Goal: Task Accomplishment & Management: Use online tool/utility

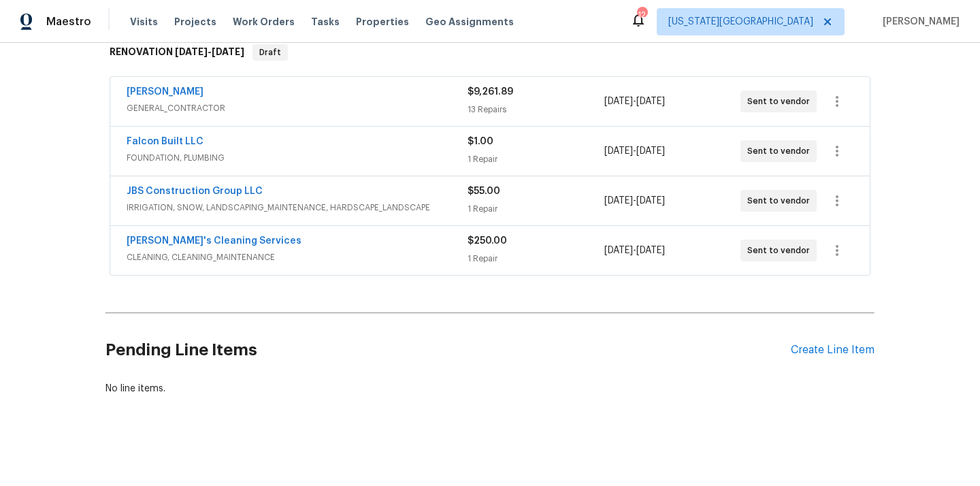
scroll to position [229, 0]
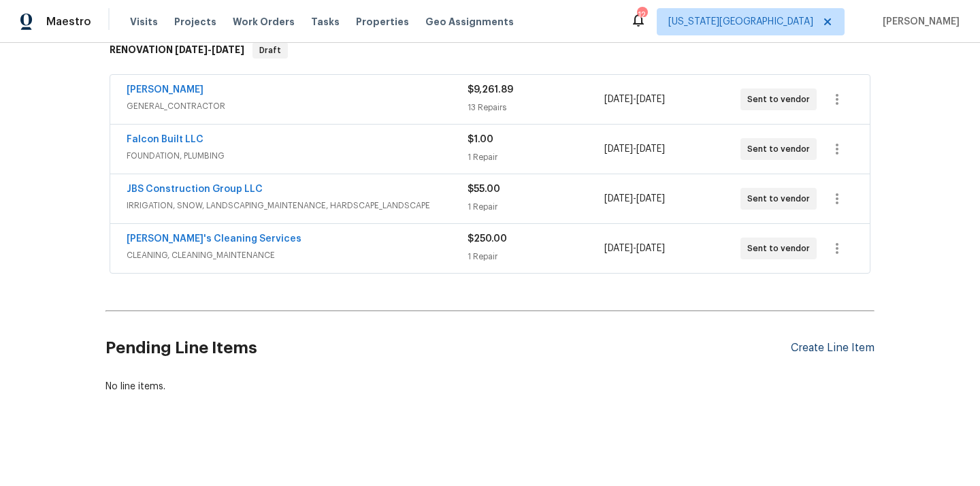
click at [834, 348] on div "Create Line Item" at bounding box center [833, 348] width 84 height 13
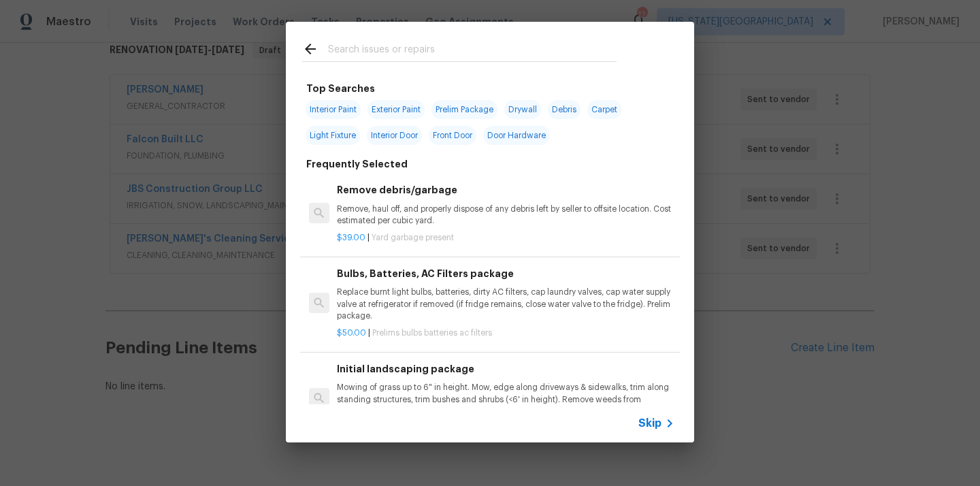
click at [493, 54] on input "text" at bounding box center [472, 51] width 289 height 20
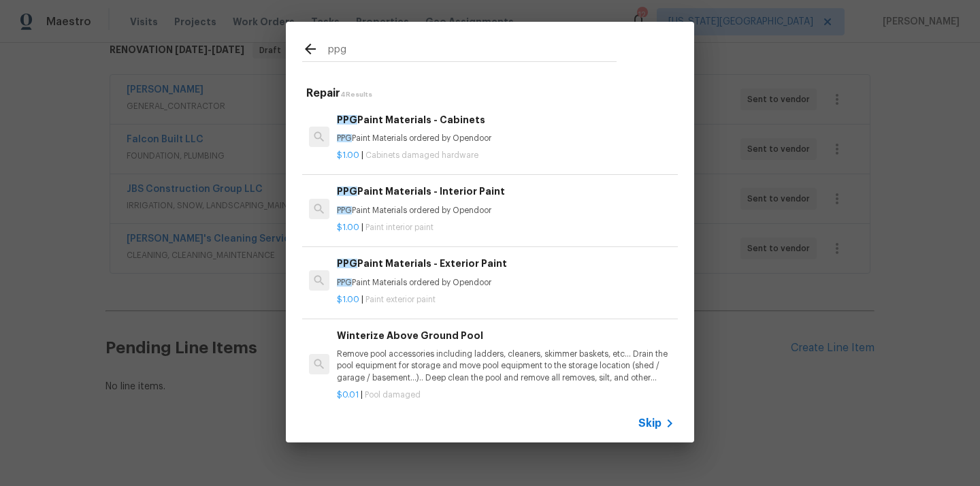
type input "ppg"
click at [433, 227] on span "Paint interior paint" at bounding box center [399, 227] width 68 height 8
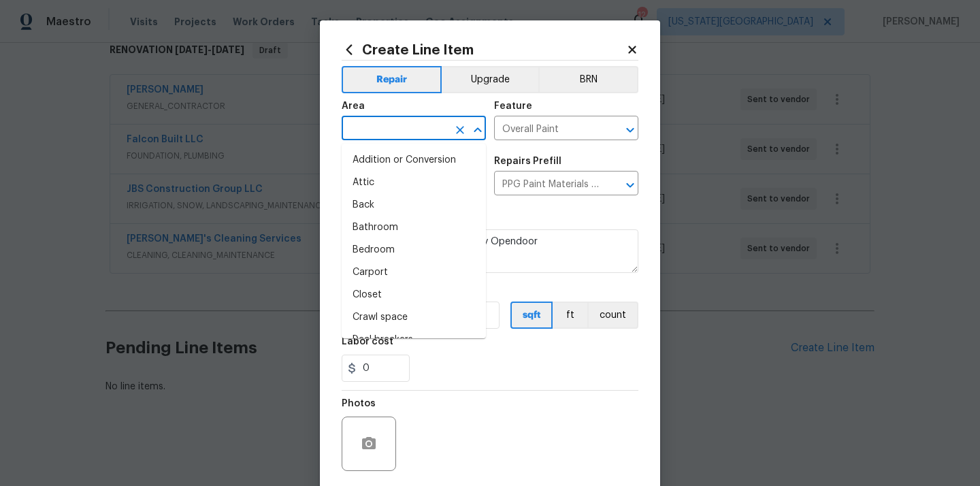
click at [365, 124] on input "text" at bounding box center [395, 129] width 106 height 21
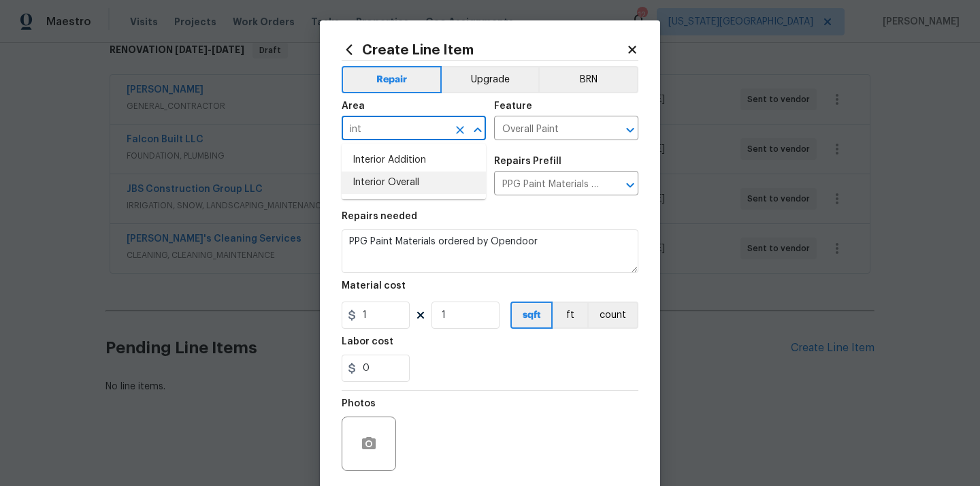
click at [376, 178] on li "Interior Overall" at bounding box center [414, 182] width 144 height 22
type input "Interior Overall"
drag, startPoint x: 343, startPoint y: 309, endPoint x: 320, endPoint y: 304, distance: 23.6
click at [320, 304] on div "Create Line Item Repair Upgrade BRN Area Interior Overall ​ Feature Overall Pai…" at bounding box center [490, 292] width 340 height 545
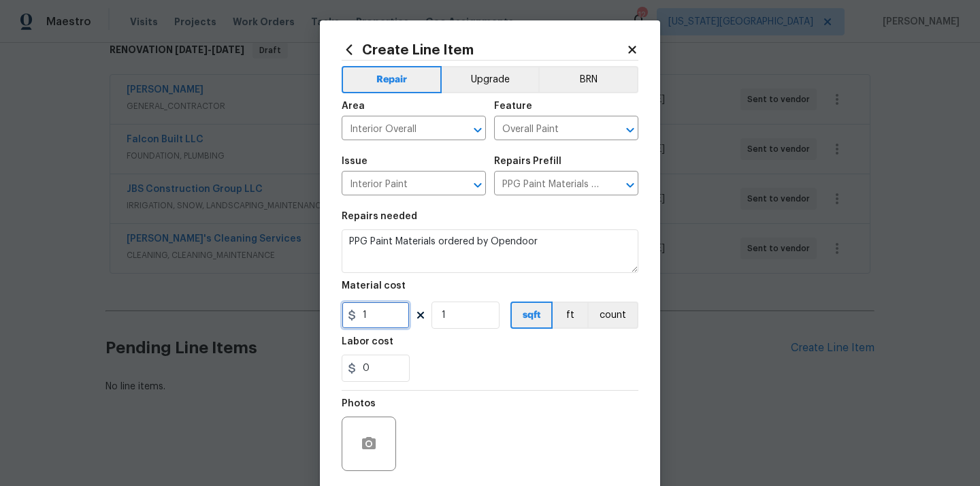
paste input "719.93"
type input "719.93"
click at [478, 348] on div "Labor cost" at bounding box center [490, 346] width 297 height 18
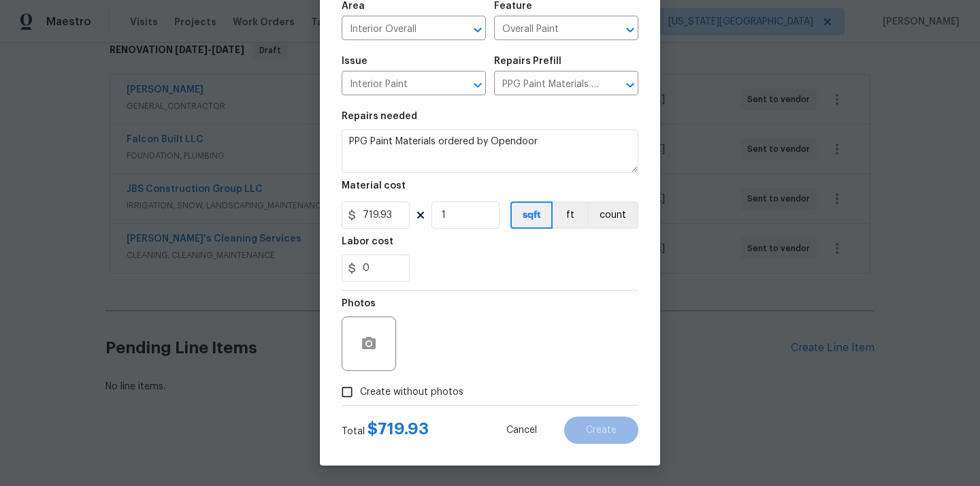
click at [420, 399] on label "Create without photos" at bounding box center [398, 392] width 129 height 26
click at [360, 399] on input "Create without photos" at bounding box center [347, 392] width 26 height 26
checkbox input "true"
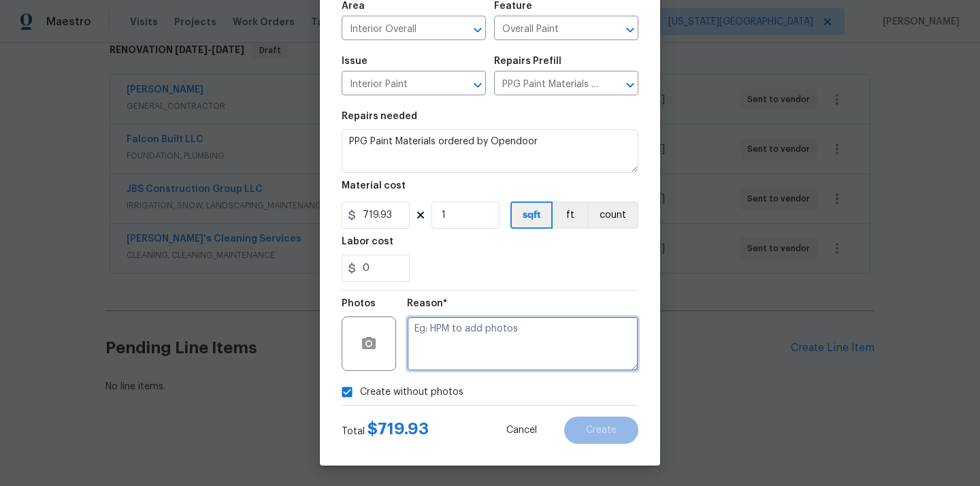
click at [450, 358] on textarea at bounding box center [522, 343] width 231 height 54
type textarea "N/A"
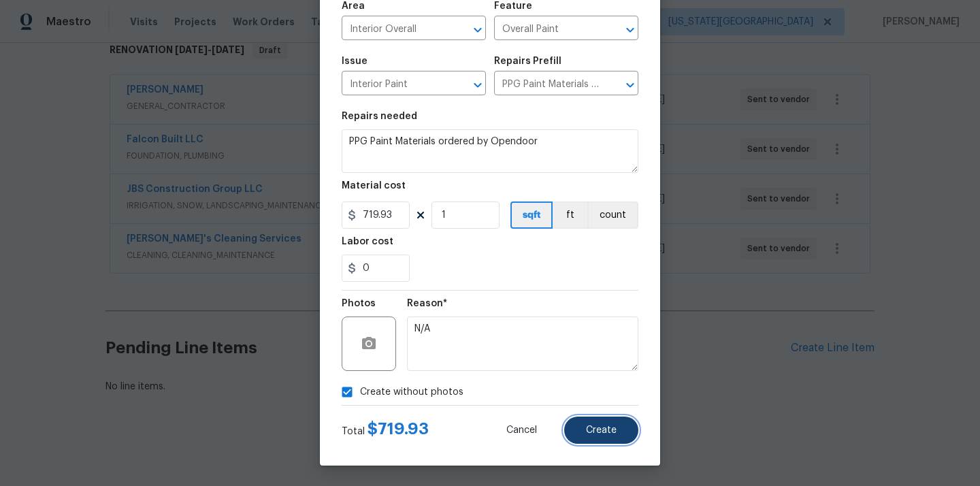
click at [608, 418] on button "Create" at bounding box center [601, 429] width 74 height 27
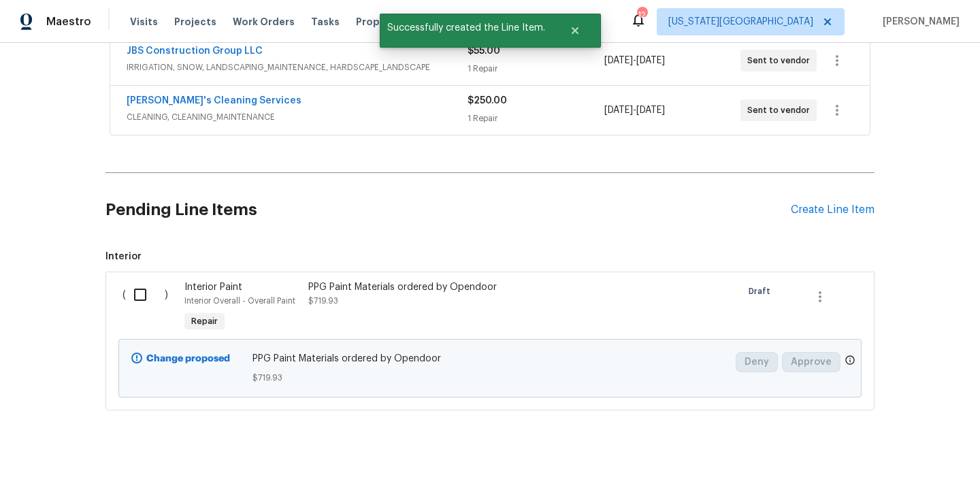
scroll to position [384, 0]
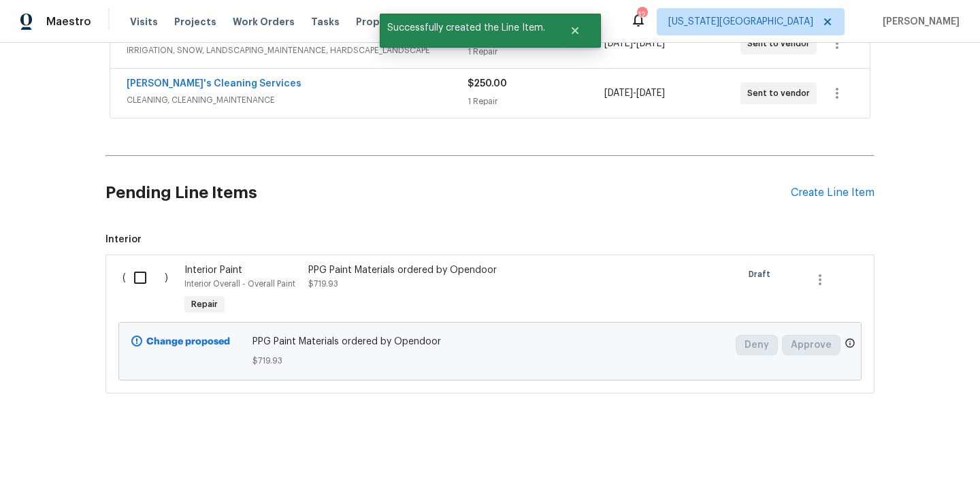
click at [127, 254] on div "( ) Interior Paint Interior Overall - Overall Paint Repair PPG Paint Materials …" at bounding box center [489, 323] width 769 height 139
click at [135, 273] on input "checkbox" at bounding box center [145, 277] width 39 height 29
checkbox input "true"
click at [883, 455] on span "Create Work Order" at bounding box center [902, 452] width 90 height 17
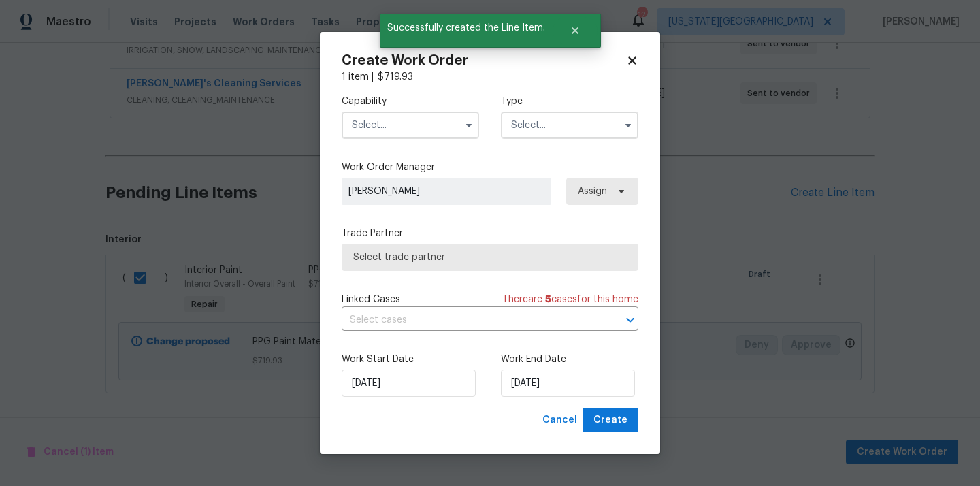
click at [452, 132] on input "text" at bounding box center [410, 125] width 137 height 27
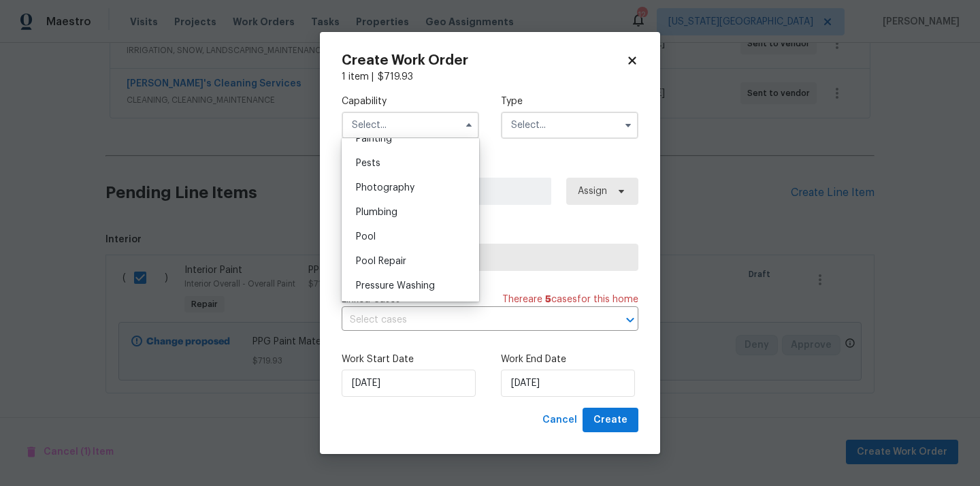
scroll to position [1138, 0]
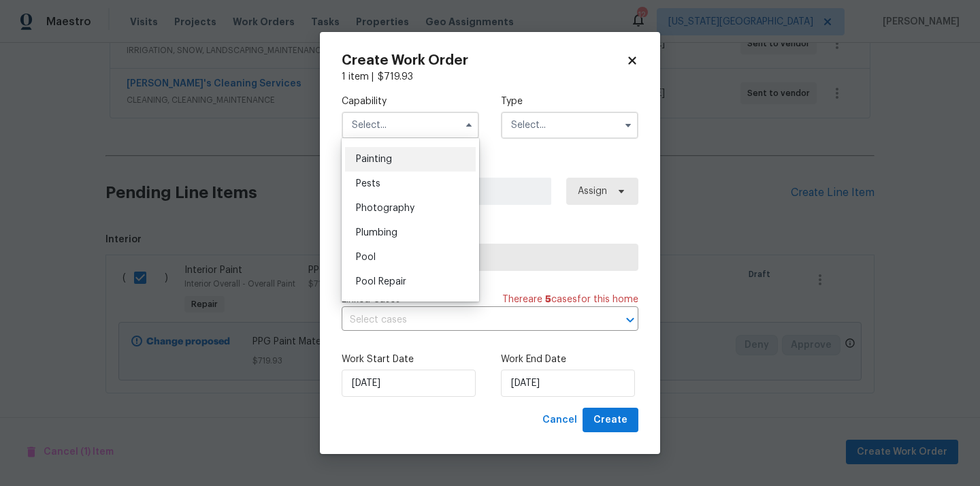
click at [405, 161] on div "Painting" at bounding box center [410, 159] width 131 height 24
type input "Painting"
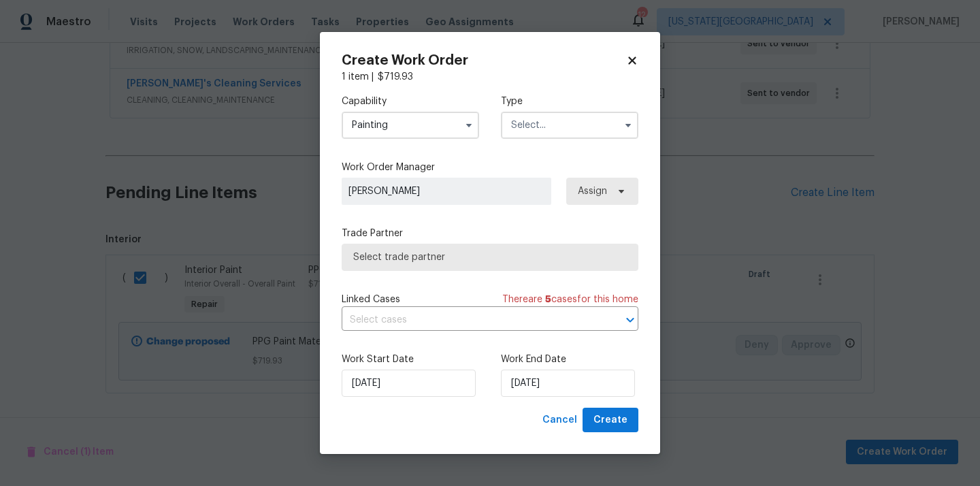
click at [569, 127] on input "text" at bounding box center [569, 125] width 137 height 27
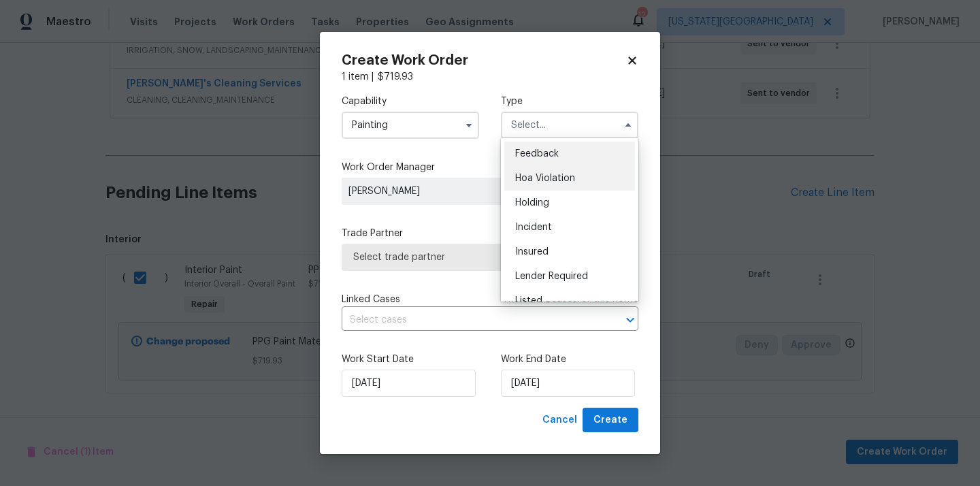
scroll to position [309, 0]
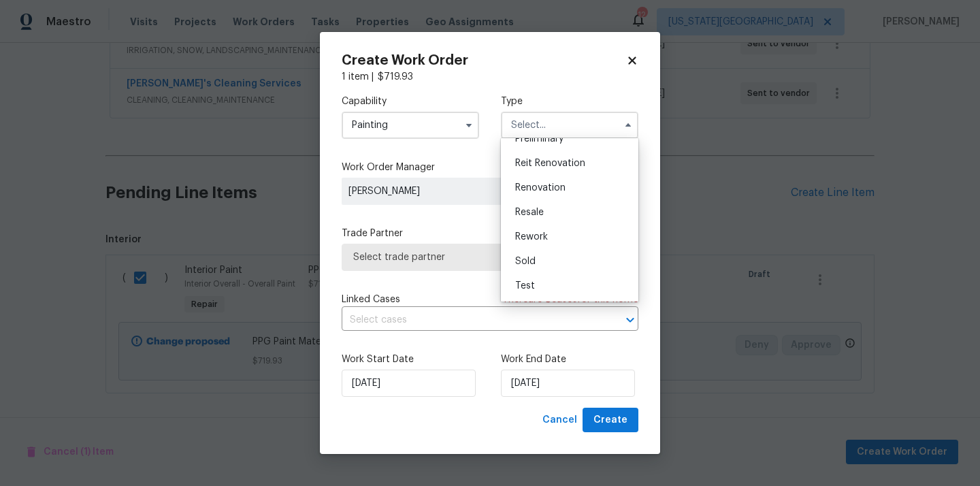
click at [557, 178] on div "Renovation" at bounding box center [569, 188] width 131 height 24
type input "Renovation"
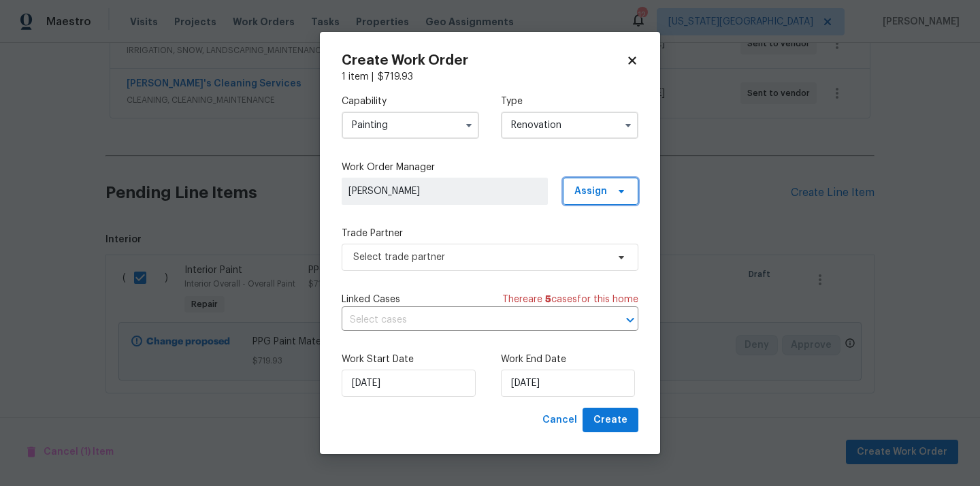
click at [590, 182] on span "Assign" at bounding box center [601, 191] width 76 height 27
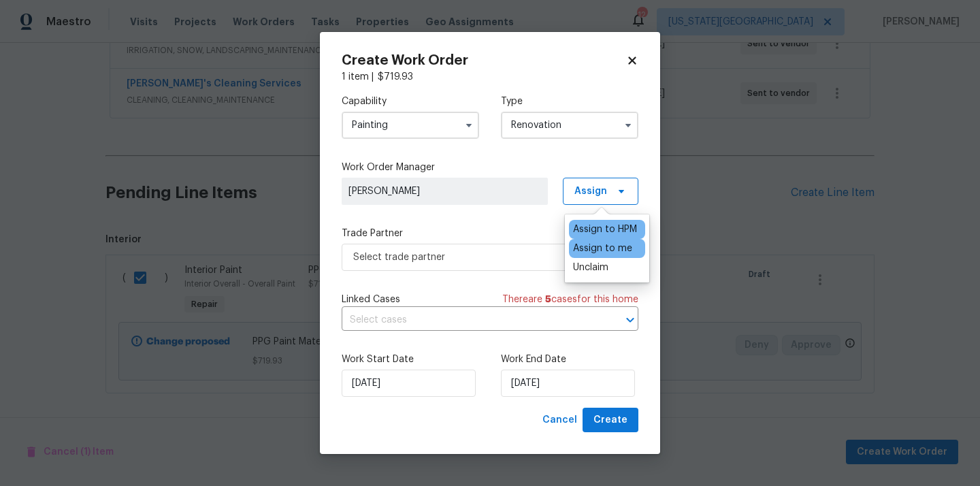
click at [591, 241] on div "Assign to me" at bounding box center [607, 248] width 76 height 19
click at [583, 250] on div "Assign to me" at bounding box center [602, 249] width 59 height 14
click at [488, 269] on span "Select trade partner" at bounding box center [490, 257] width 297 height 27
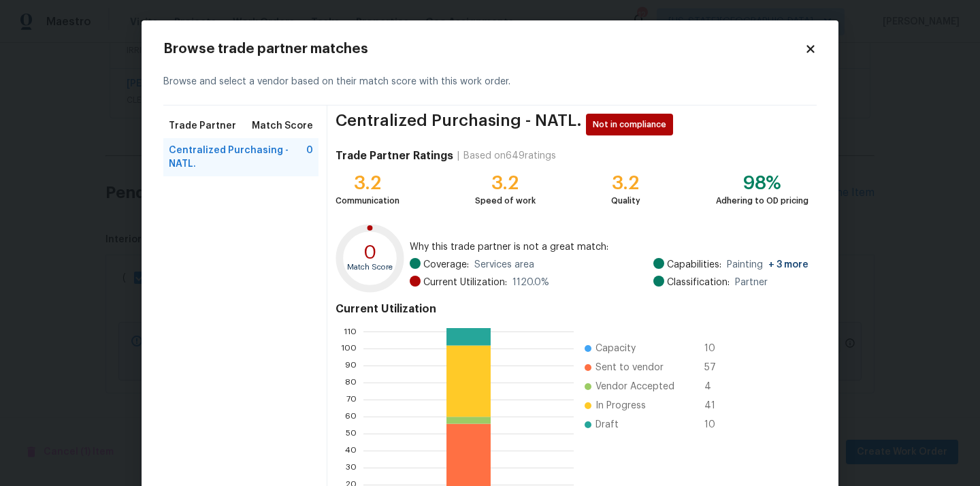
scroll to position [114, 0]
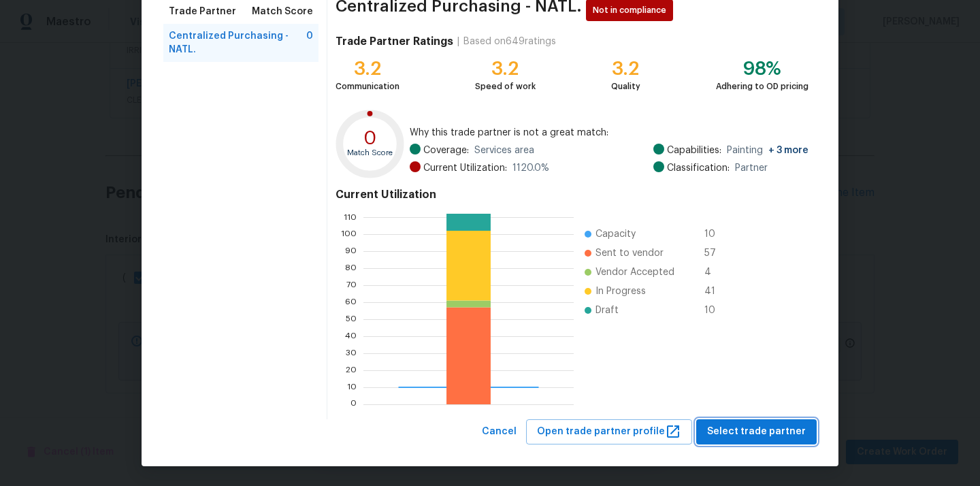
click at [778, 442] on button "Select trade partner" at bounding box center [756, 431] width 120 height 25
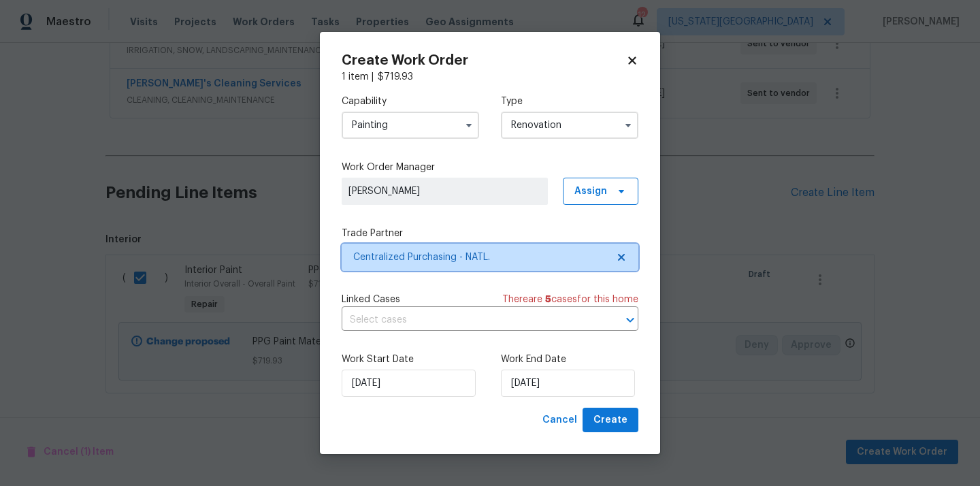
scroll to position [0, 0]
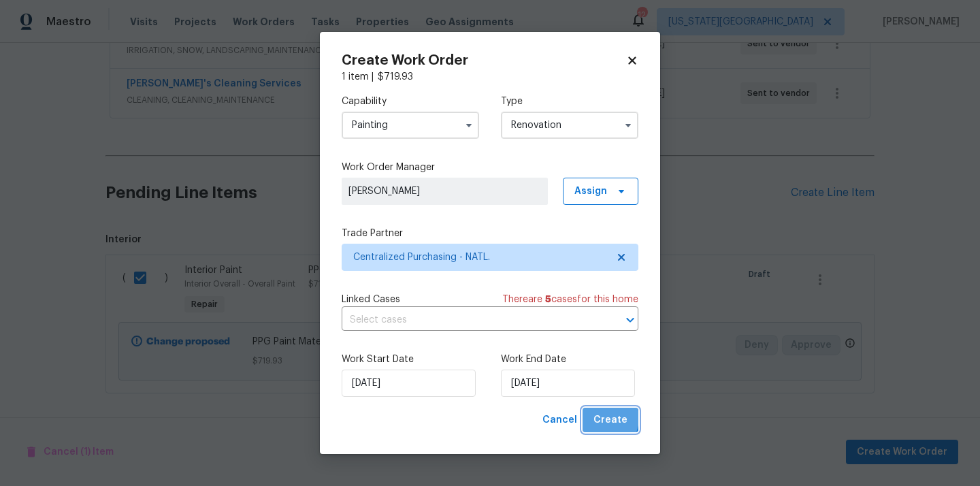
click at [604, 418] on span "Create" at bounding box center [610, 420] width 34 height 17
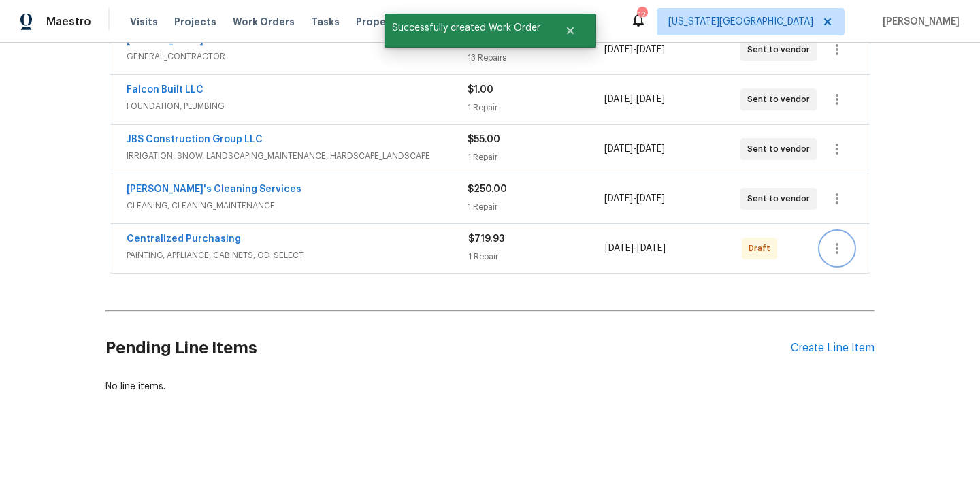
click at [830, 247] on icon "button" at bounding box center [837, 248] width 16 height 16
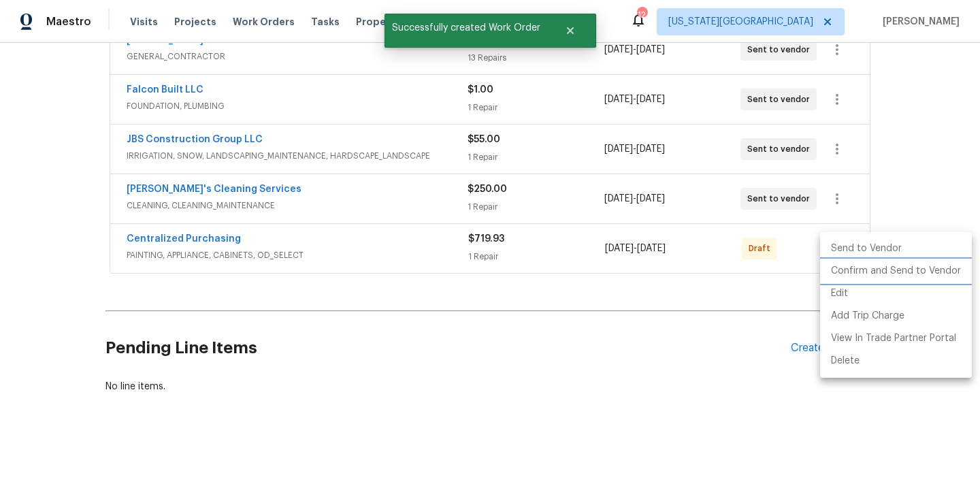
click at [844, 269] on li "Confirm and Send to Vendor" at bounding box center [896, 271] width 152 height 22
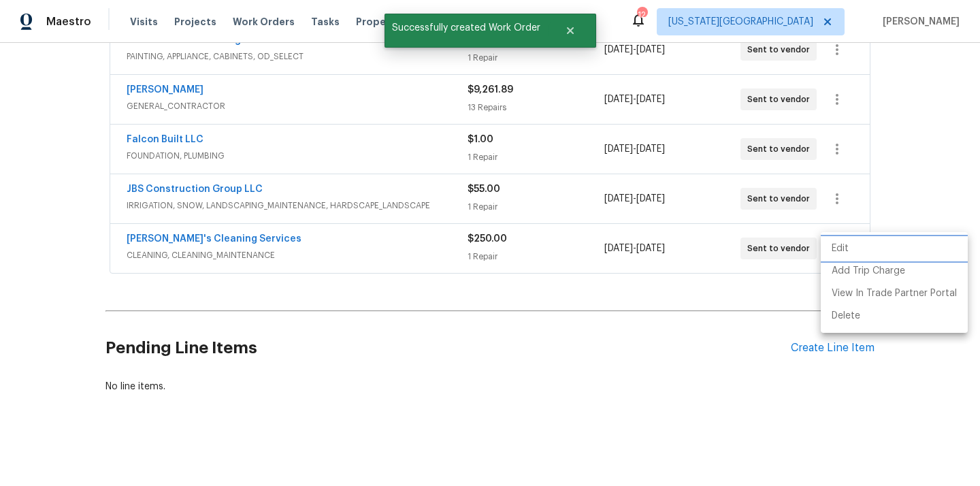
scroll to position [80, 0]
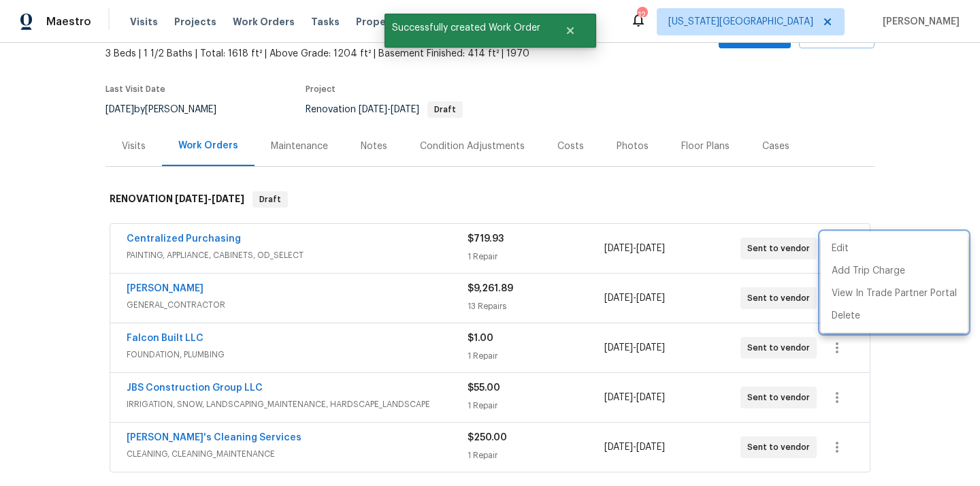
click at [332, 218] on div at bounding box center [490, 243] width 980 height 486
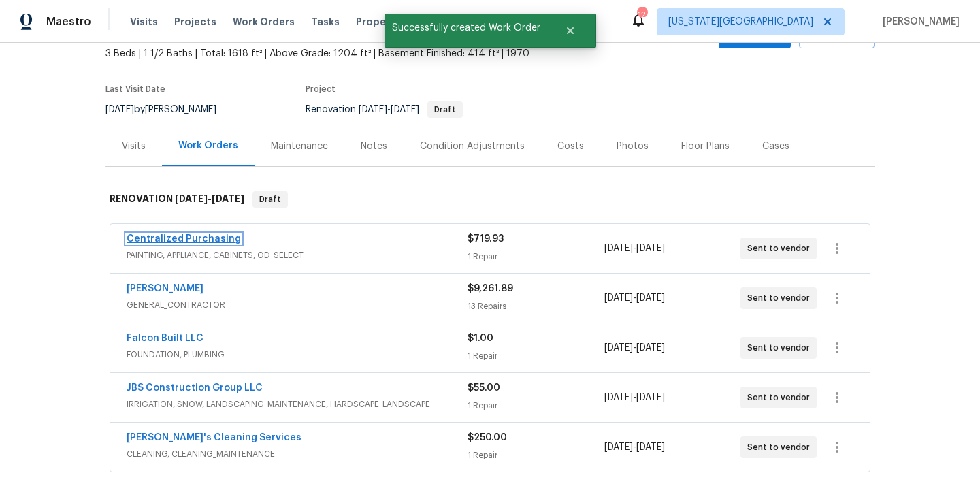
click at [165, 238] on link "Centralized Purchasing" at bounding box center [184, 239] width 114 height 10
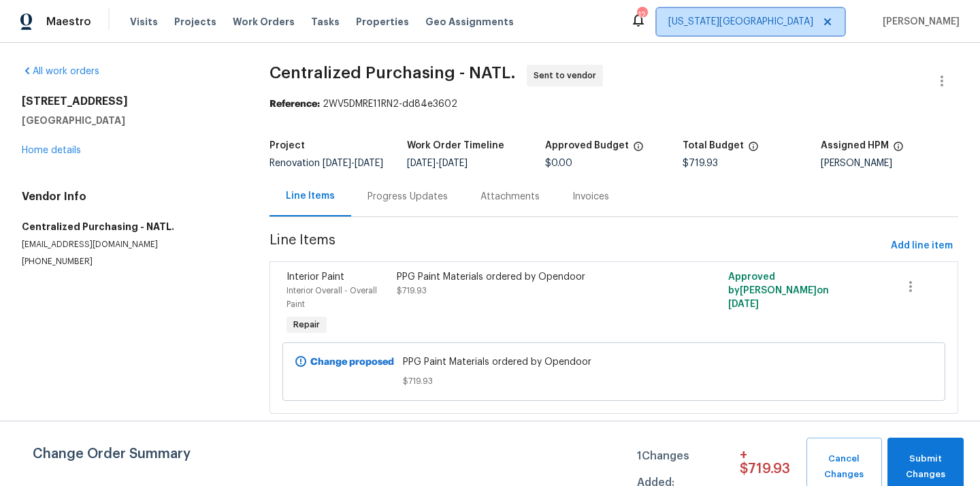
click at [806, 24] on span "[US_STATE][GEOGRAPHIC_DATA]" at bounding box center [740, 22] width 145 height 14
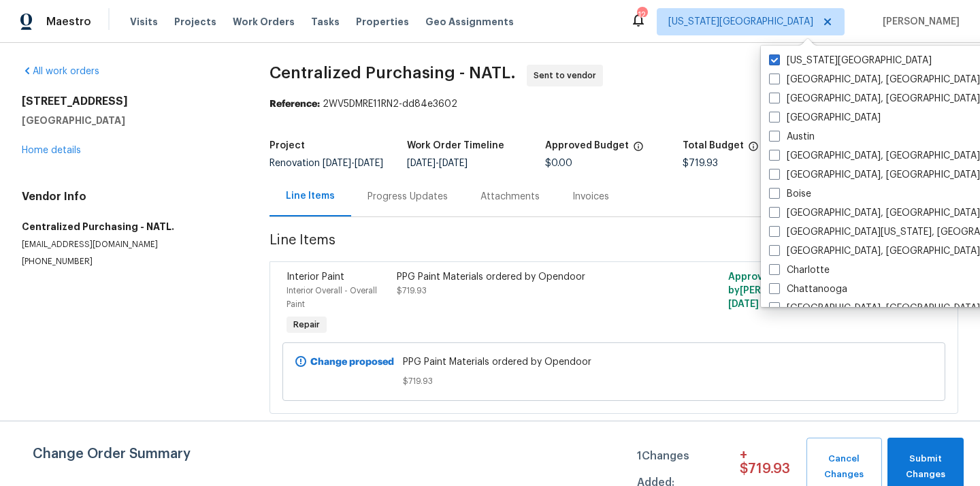
click at [212, 16] on div "Visits Projects Work Orders Tasks Properties Geo Assignments" at bounding box center [330, 21] width 400 height 27
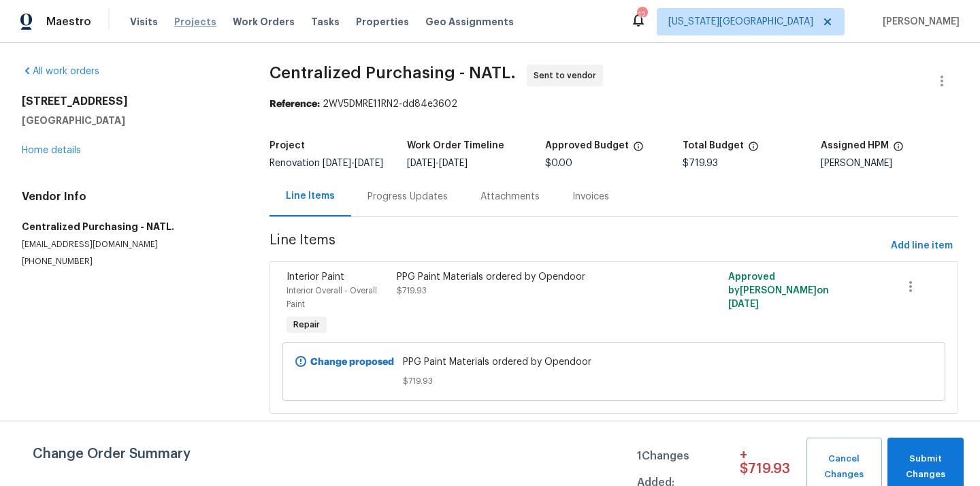
click at [195, 17] on span "Projects" at bounding box center [195, 22] width 42 height 14
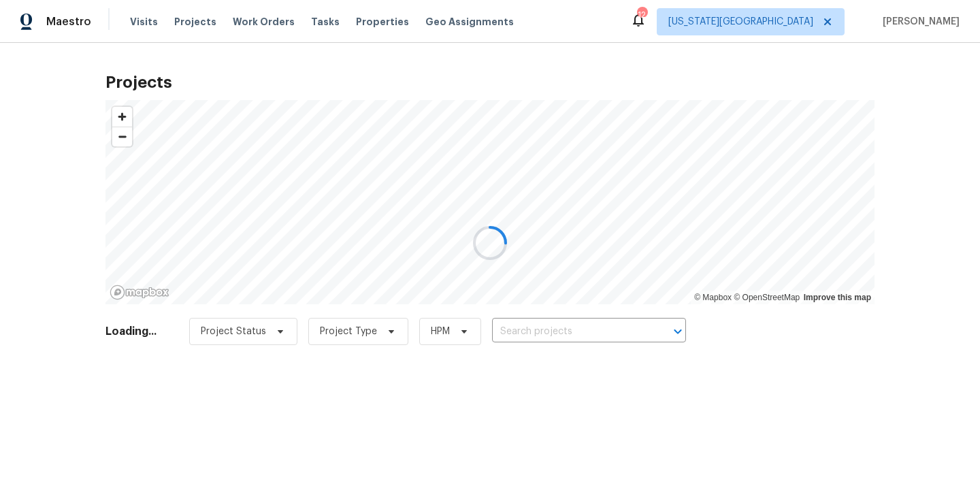
click at [582, 333] on div at bounding box center [490, 243] width 980 height 486
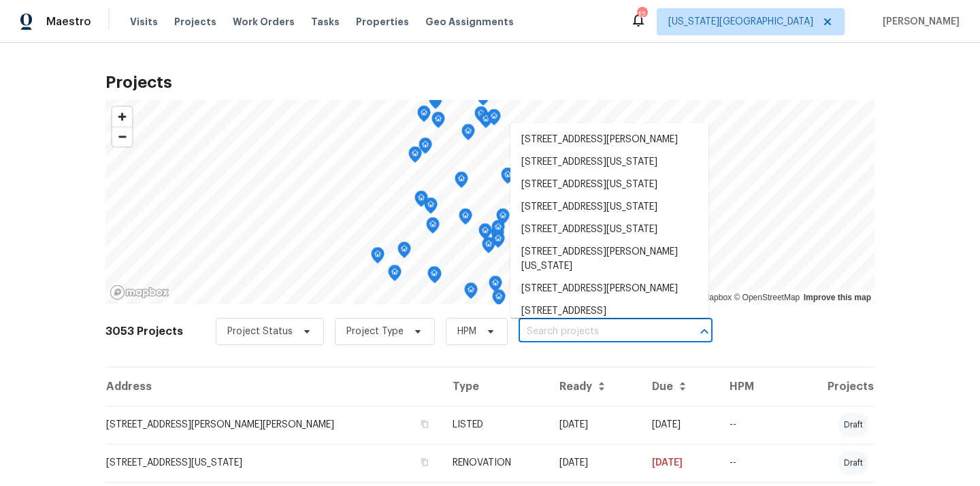
click at [553, 335] on input "text" at bounding box center [596, 331] width 156 height 21
paste input "[STREET_ADDRESS][PERSON_NAME]"
type input "[STREET_ADDRESS][PERSON_NAME]"
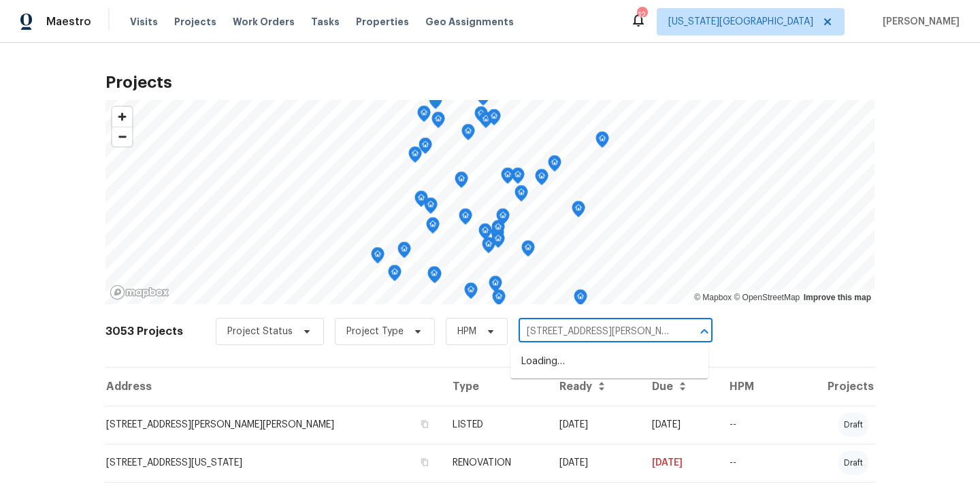
scroll to position [0, 39]
click at [547, 363] on li "[STREET_ADDRESS][PERSON_NAME]" at bounding box center [609, 361] width 198 height 22
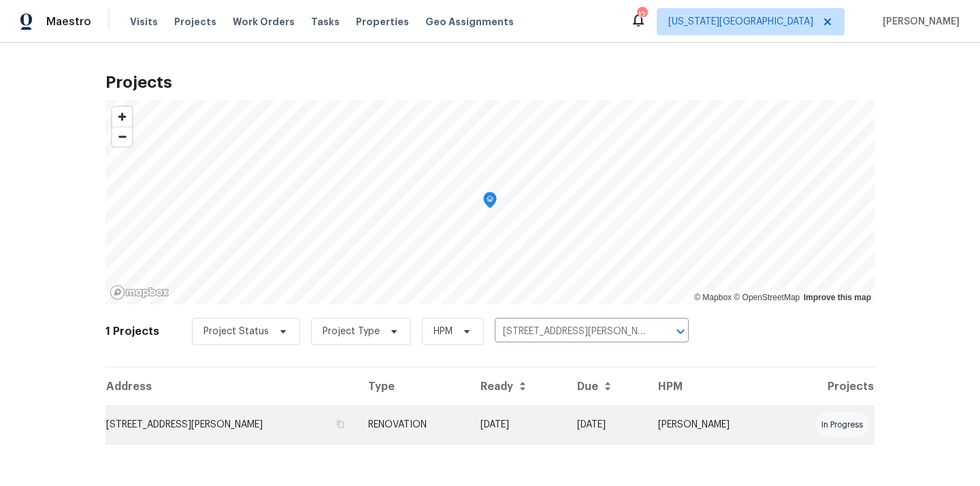
click at [182, 416] on td "[STREET_ADDRESS][PERSON_NAME]" at bounding box center [231, 425] width 252 height 38
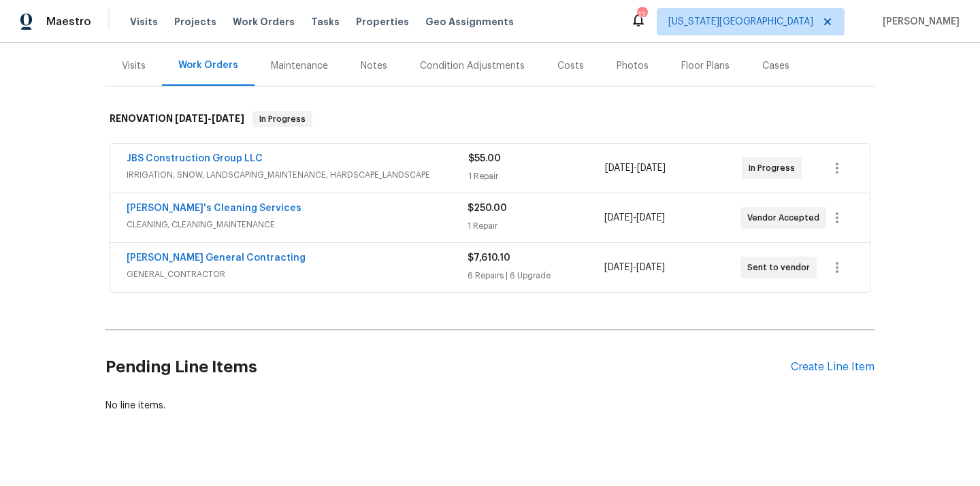
scroll to position [180, 0]
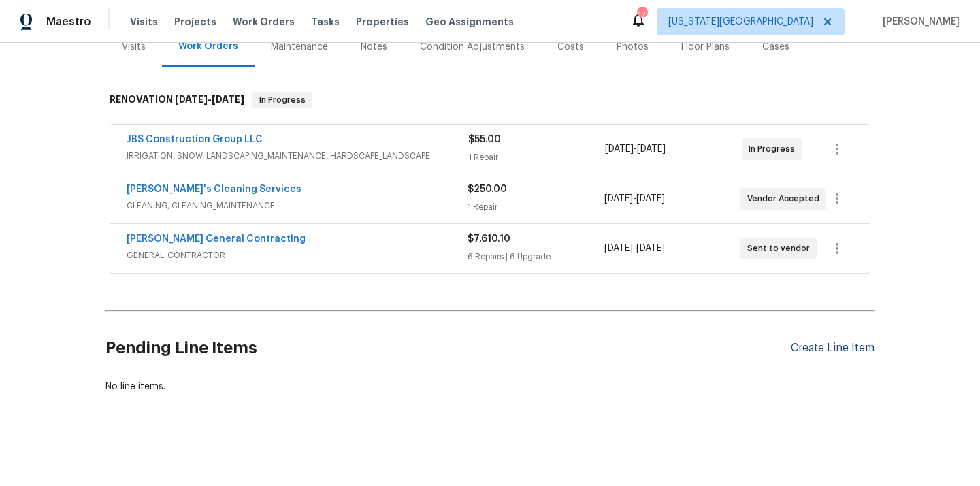
click at [803, 346] on div "Create Line Item" at bounding box center [833, 348] width 84 height 13
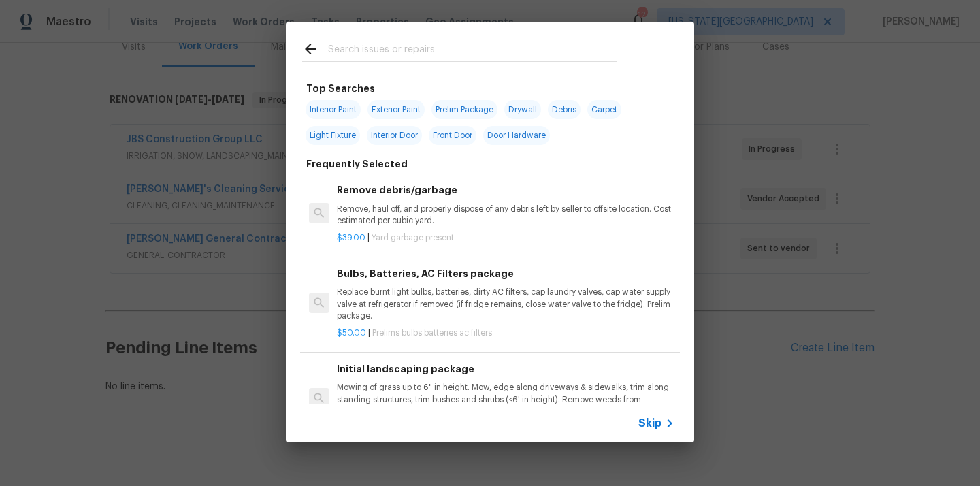
click at [508, 62] on div at bounding box center [459, 61] width 314 height 1
click at [501, 52] on input "text" at bounding box center [472, 51] width 289 height 20
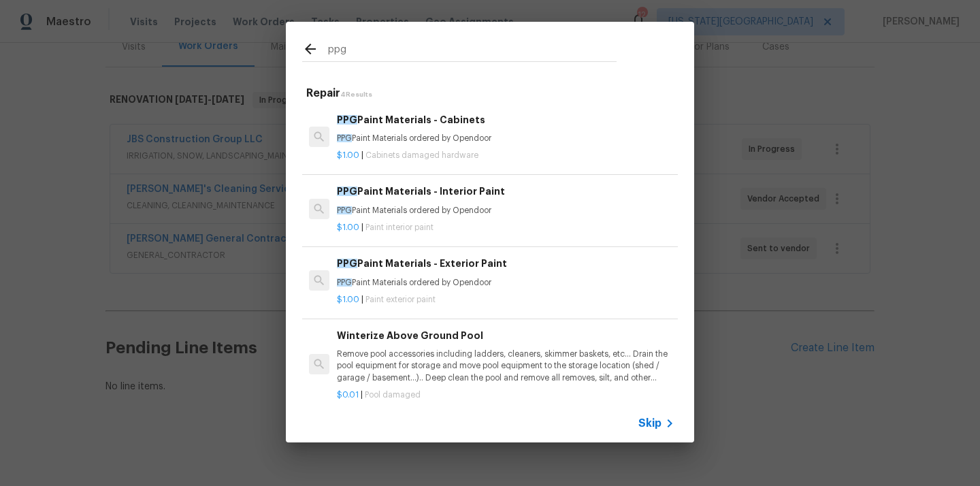
type input "ppg"
click at [431, 218] on div "$1.00 | Paint interior paint" at bounding box center [505, 224] width 337 height 17
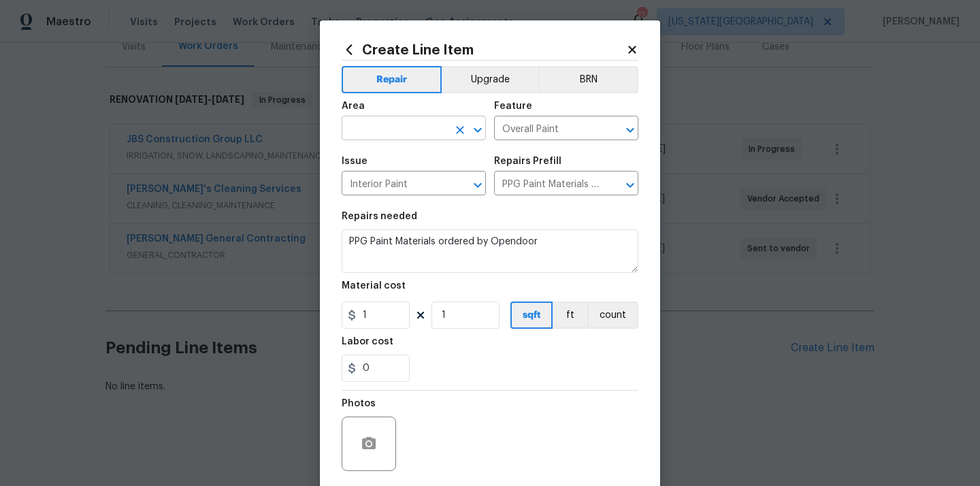
click at [412, 127] on input "text" at bounding box center [395, 129] width 106 height 21
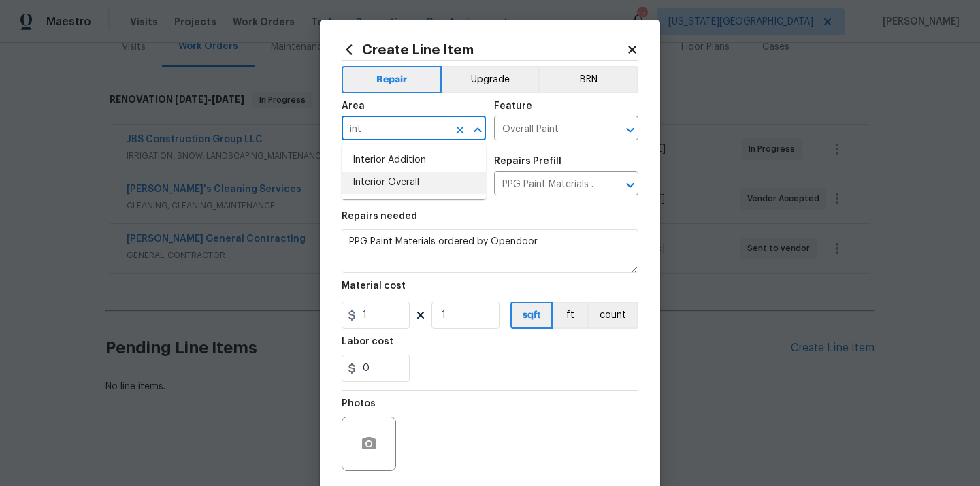
click at [401, 183] on li "Interior Overall" at bounding box center [414, 182] width 144 height 22
type input "Interior Overall"
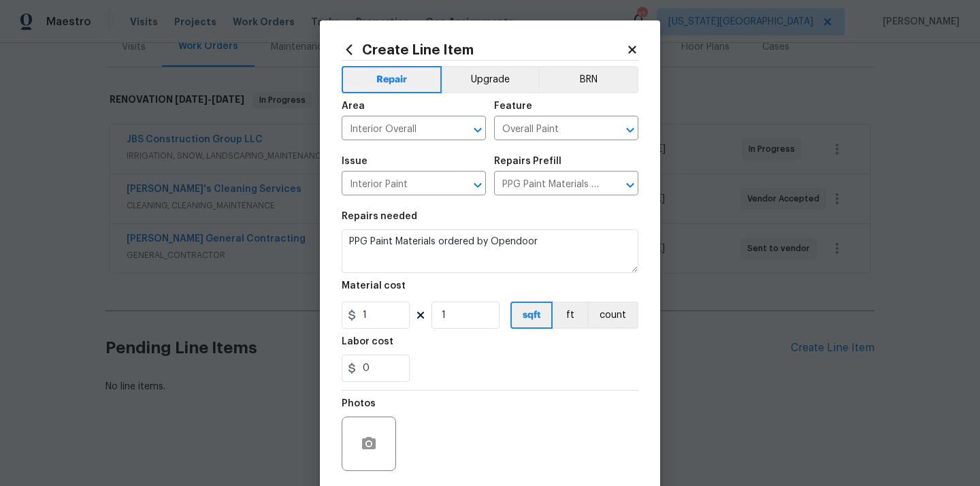
click at [500, 200] on div "Issue Interior Paint ​ Repairs Prefill PPG Paint Materials - Interior Paint $1.…" at bounding box center [490, 175] width 297 height 55
drag, startPoint x: 376, startPoint y: 310, endPoint x: 333, endPoint y: 310, distance: 43.5
click at [333, 310] on div "Create Line Item Repair Upgrade BRN Area Interior Overall ​ Feature Overall Pai…" at bounding box center [490, 292] width 340 height 545
paste input "549.07"
type input "549.07"
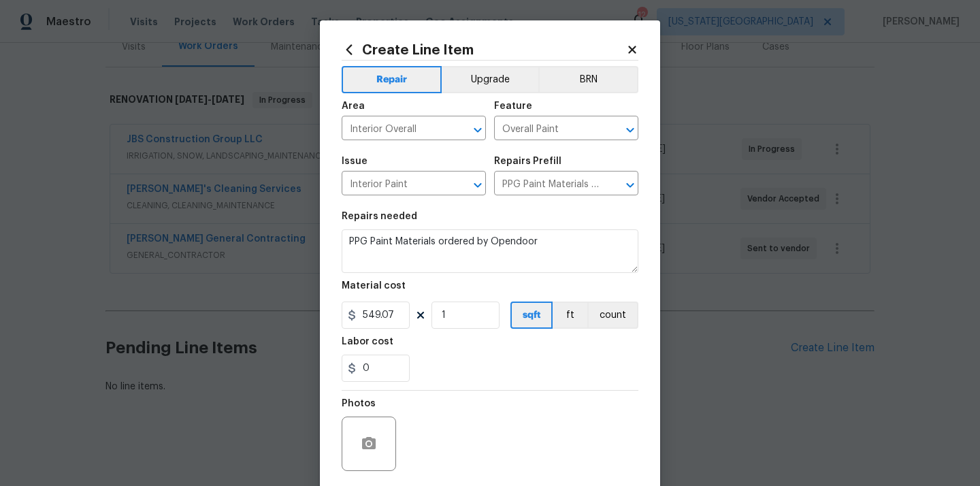
click at [446, 358] on div "0" at bounding box center [490, 368] width 297 height 27
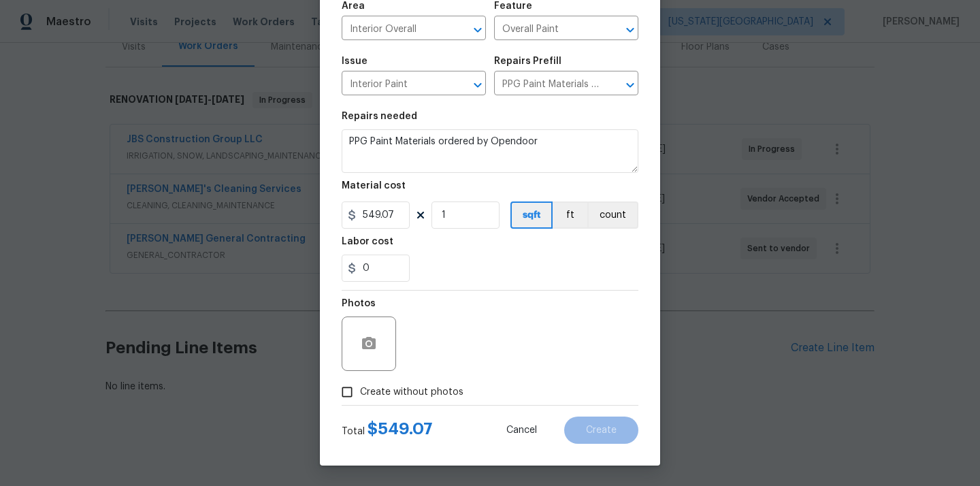
click at [414, 383] on label "Create without photos" at bounding box center [398, 392] width 129 height 26
click at [360, 383] on input "Create without photos" at bounding box center [347, 392] width 26 height 26
checkbox input "true"
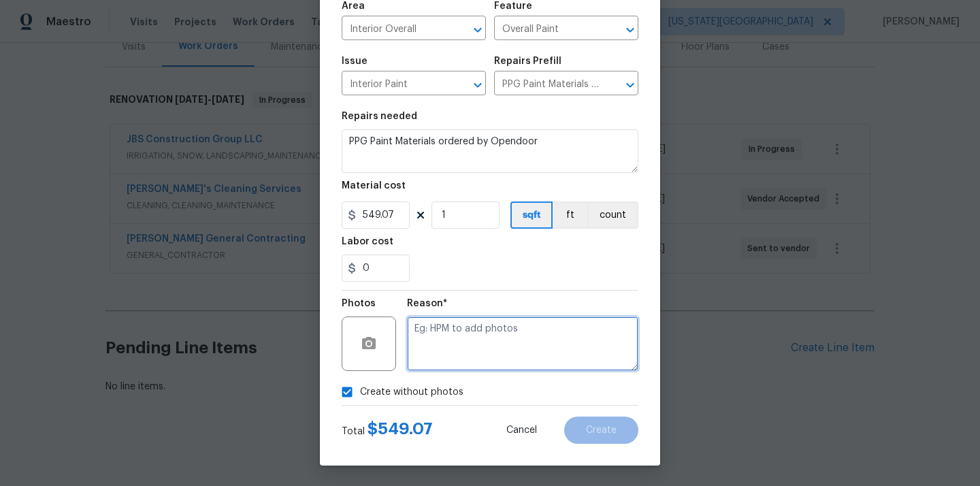
click at [455, 350] on textarea at bounding box center [522, 343] width 231 height 54
type textarea "N/A"
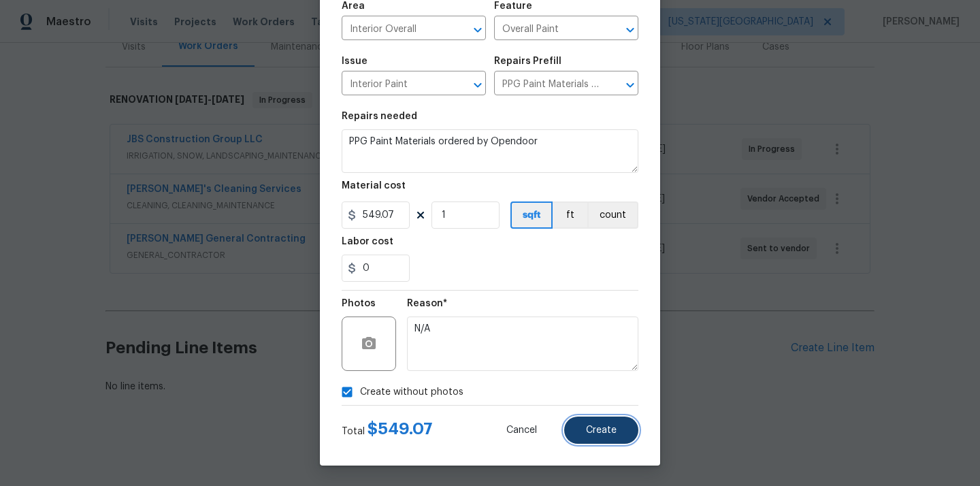
click at [615, 436] on button "Create" at bounding box center [601, 429] width 74 height 27
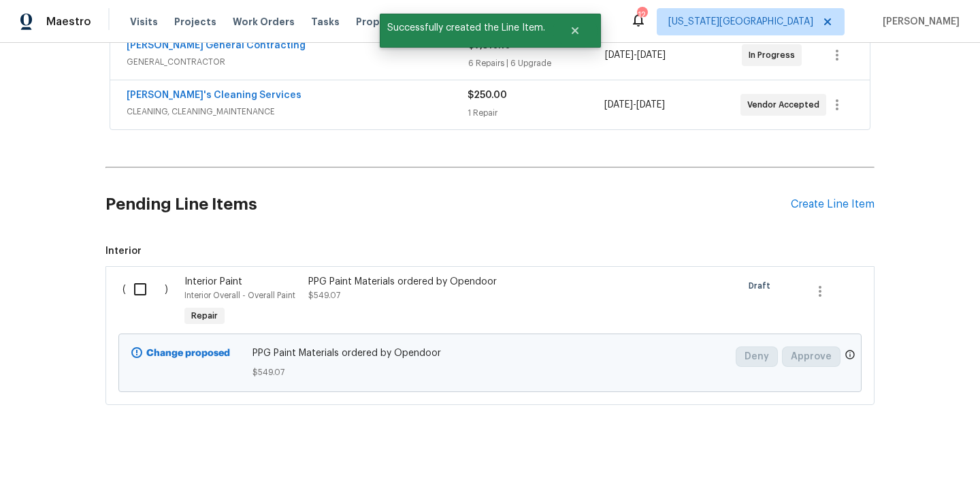
scroll to position [335, 0]
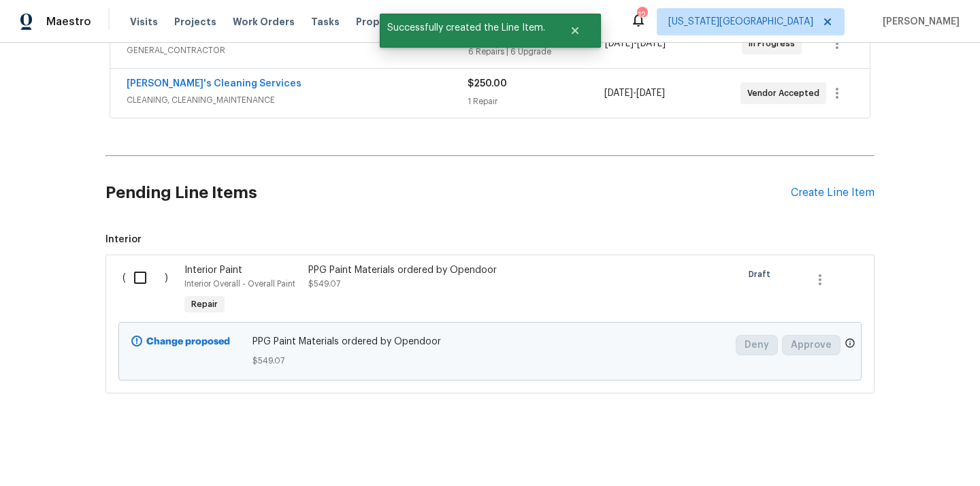
click at [139, 280] on input "checkbox" at bounding box center [145, 277] width 39 height 29
checkbox input "true"
click at [902, 461] on button "Create Work Order" at bounding box center [902, 452] width 112 height 25
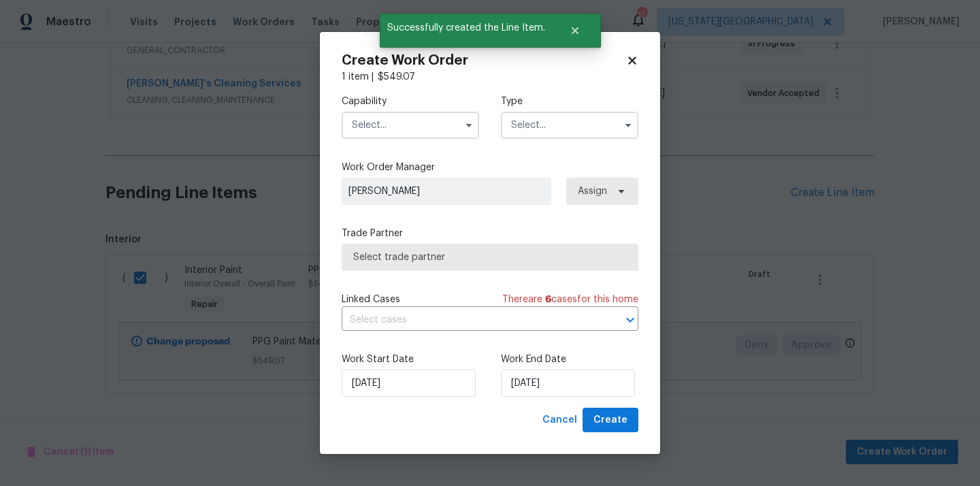
click at [388, 119] on input "text" at bounding box center [410, 125] width 137 height 27
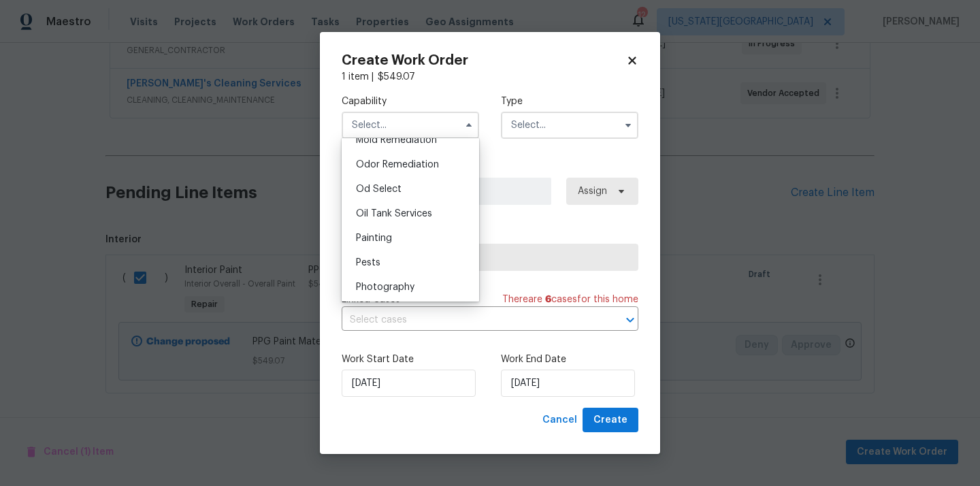
scroll to position [1060, 0]
click at [418, 237] on div "Painting" at bounding box center [410, 237] width 131 height 24
type input "Painting"
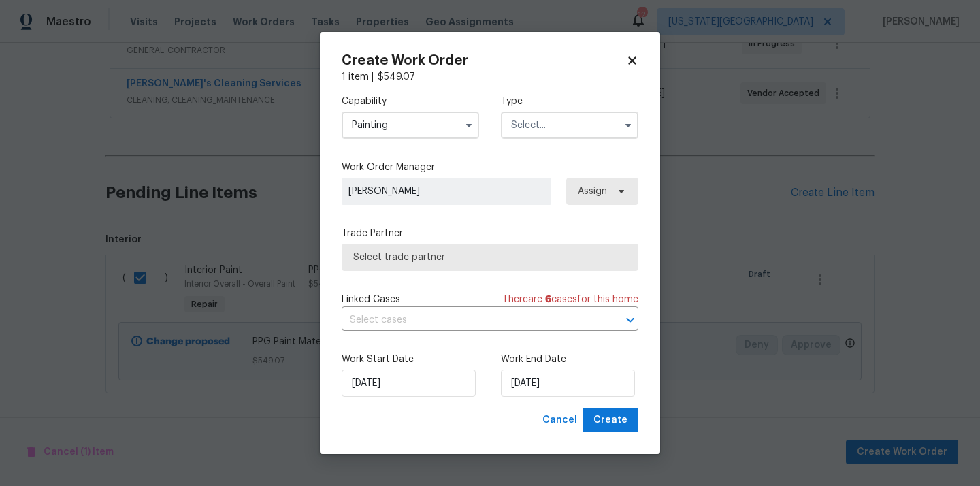
click at [567, 130] on input "text" at bounding box center [569, 125] width 137 height 27
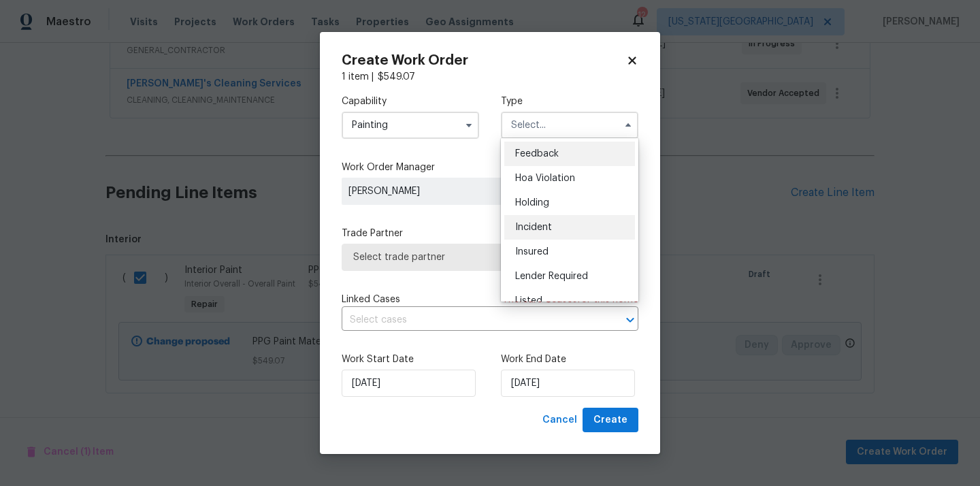
scroll to position [309, 0]
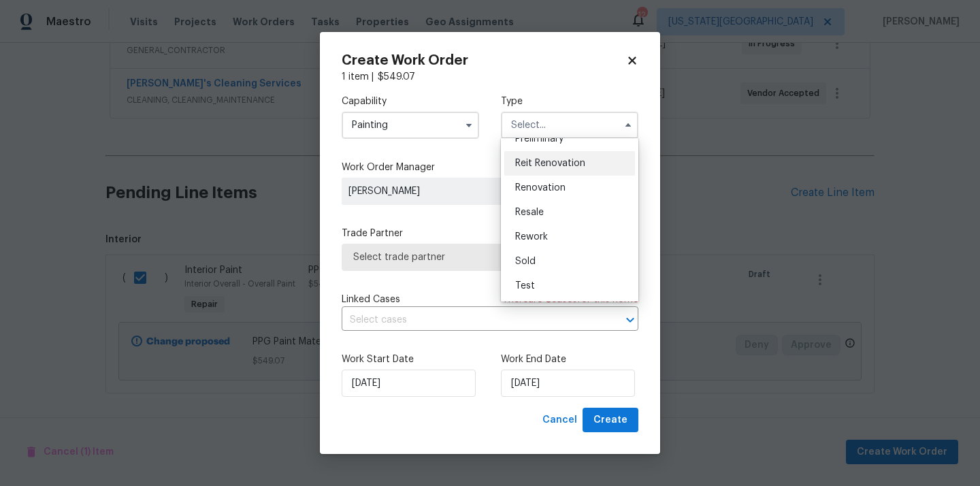
click at [557, 173] on div "Reit Renovation" at bounding box center [569, 163] width 131 height 24
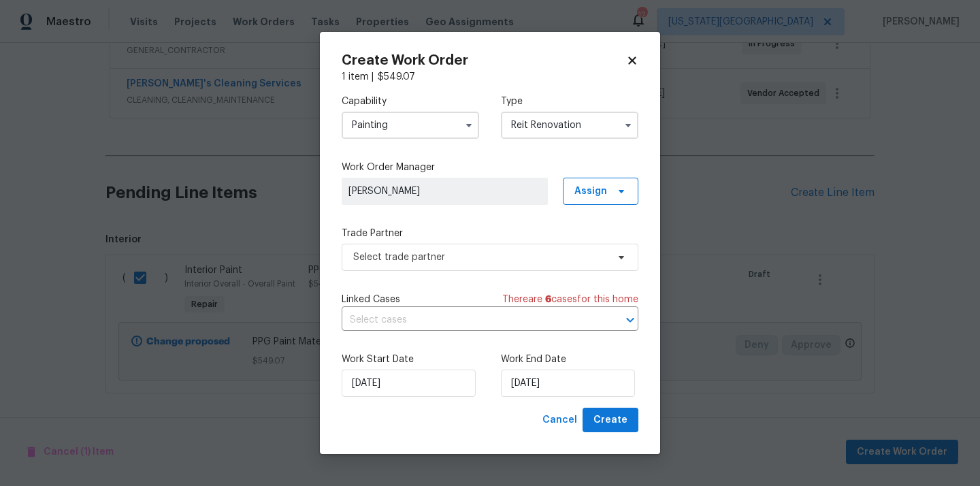
click at [564, 137] on input "Reit Renovation" at bounding box center [569, 125] width 137 height 27
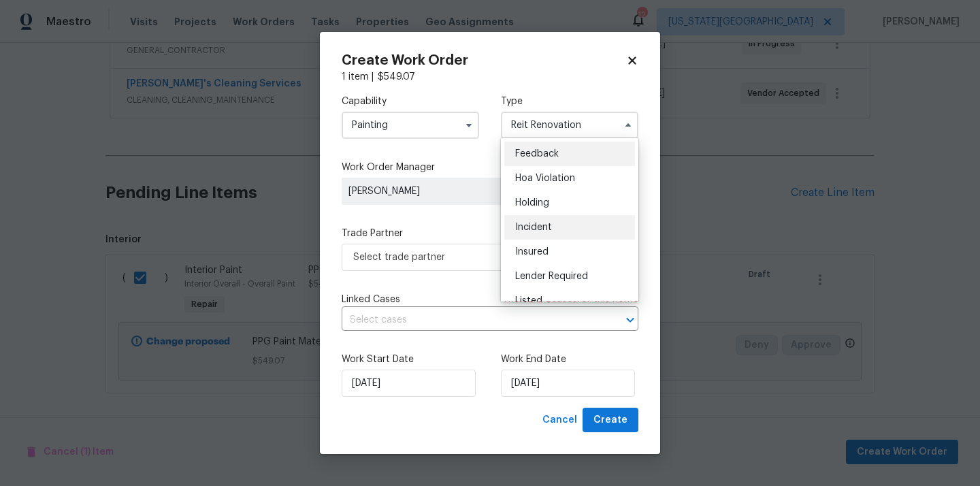
scroll to position [309, 0]
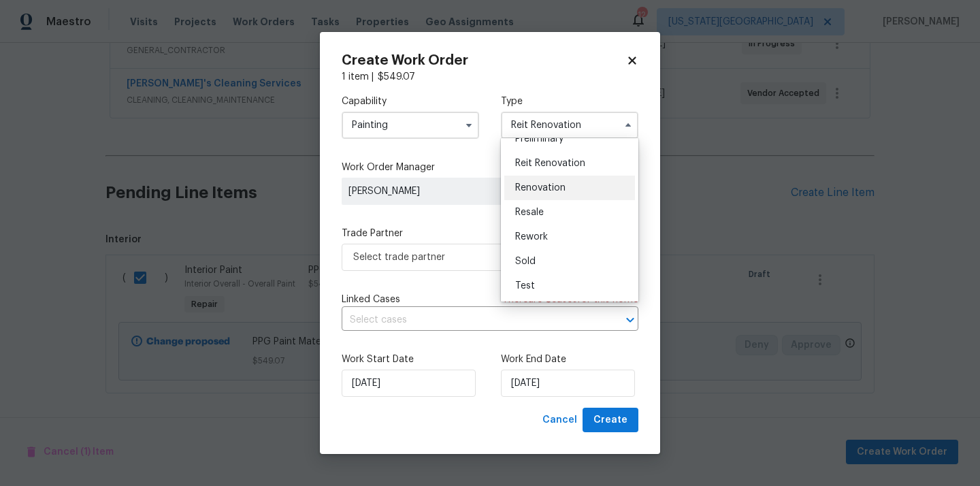
click at [564, 192] on span "Renovation" at bounding box center [540, 188] width 50 height 10
type input "Renovation"
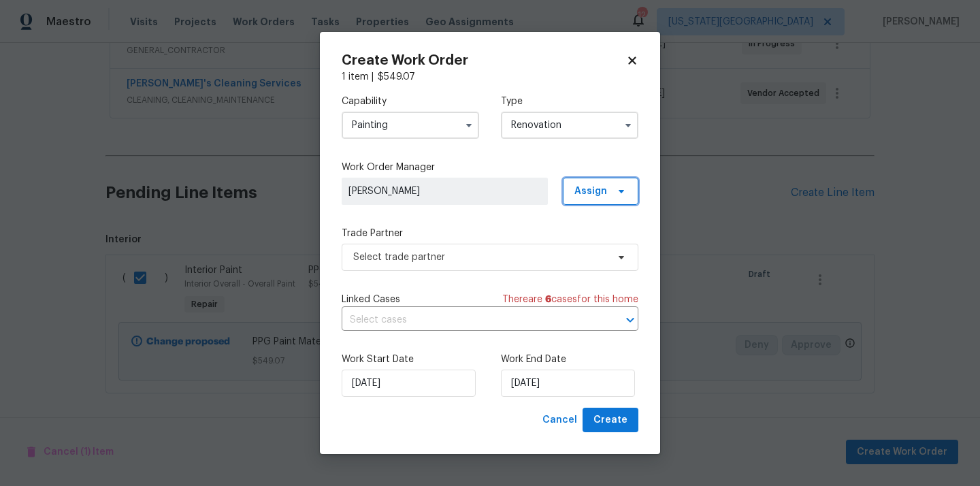
click at [603, 194] on span "Assign" at bounding box center [590, 191] width 33 height 14
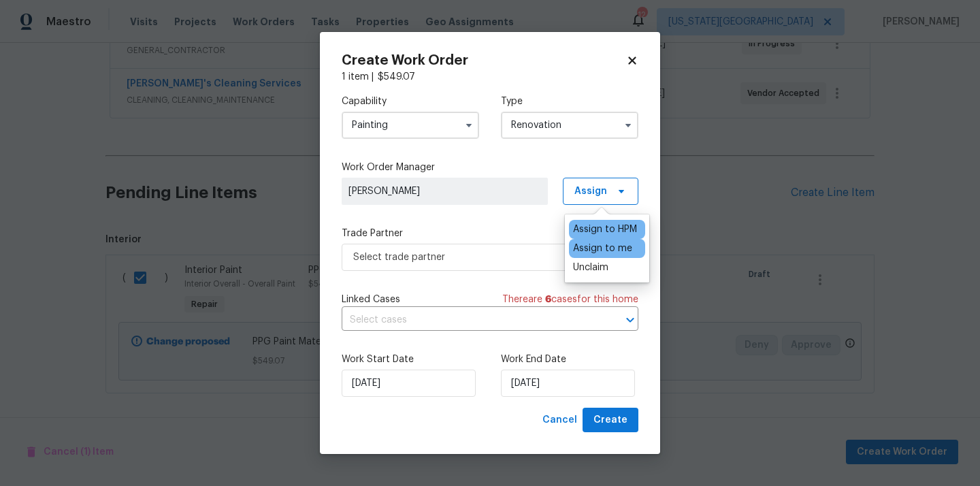
click at [597, 248] on div "Assign to me" at bounding box center [602, 249] width 59 height 14
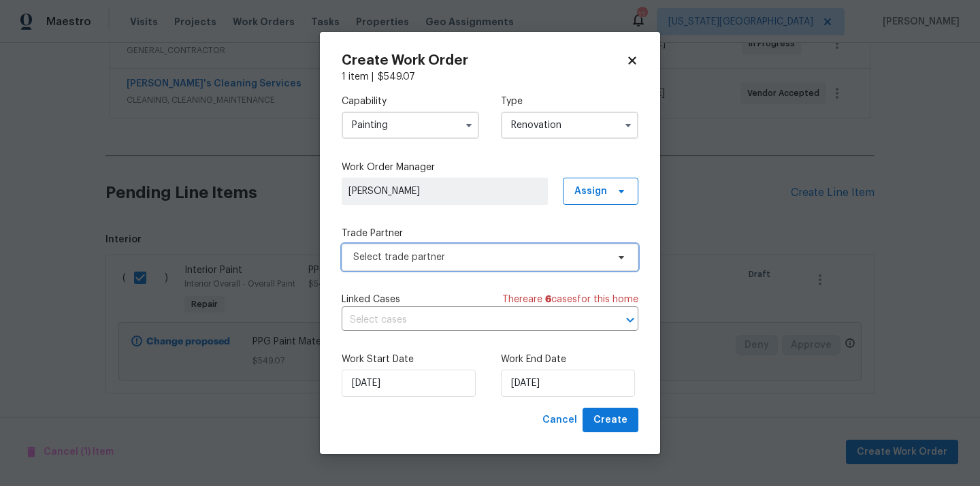
click at [502, 261] on span "Select trade partner" at bounding box center [480, 257] width 254 height 14
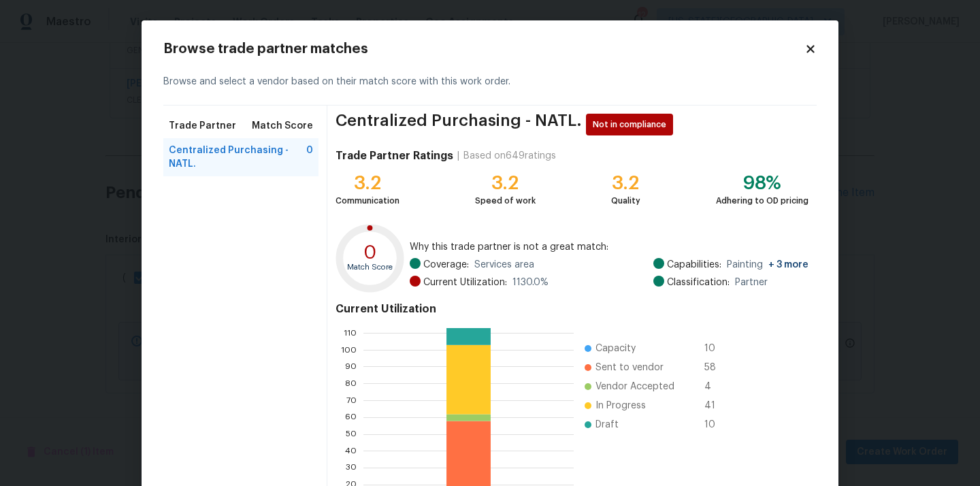
scroll to position [114, 0]
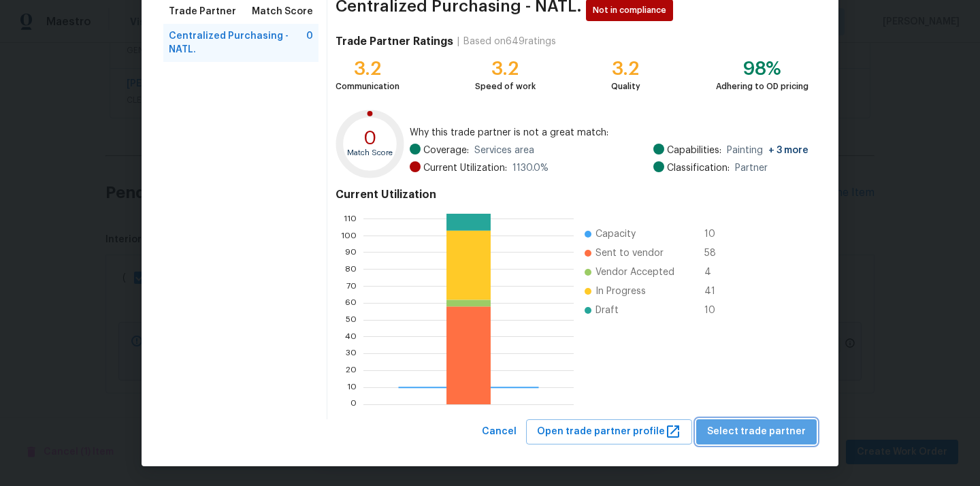
click at [792, 433] on span "Select trade partner" at bounding box center [756, 431] width 99 height 17
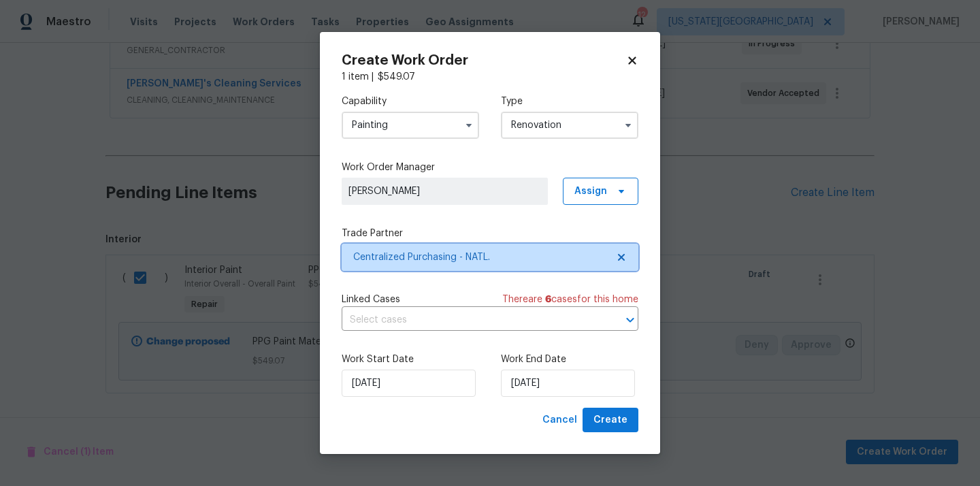
scroll to position [0, 0]
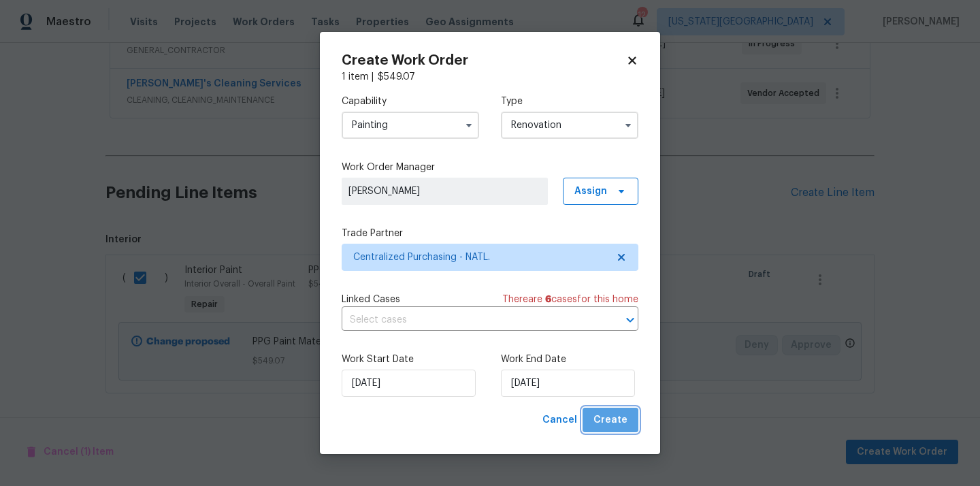
click at [614, 425] on span "Create" at bounding box center [610, 420] width 34 height 17
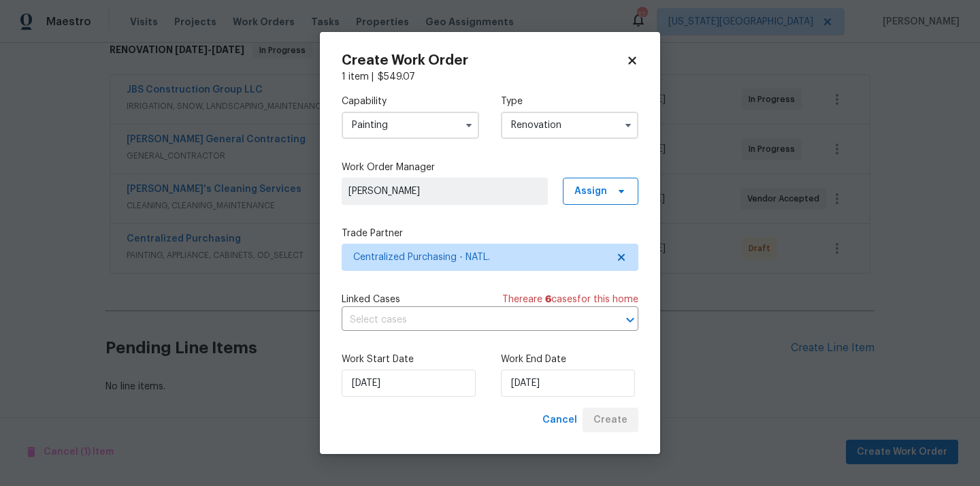
scroll to position [229, 0]
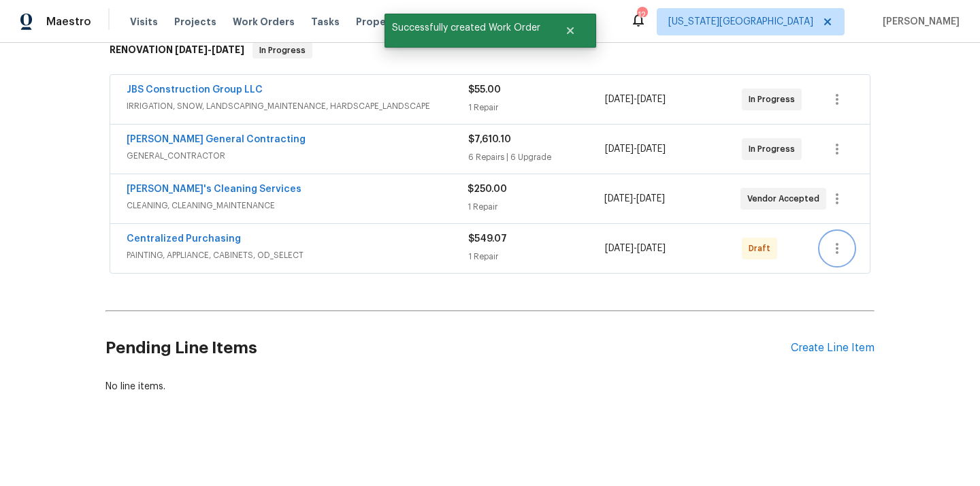
click at [842, 242] on icon "button" at bounding box center [837, 248] width 16 height 16
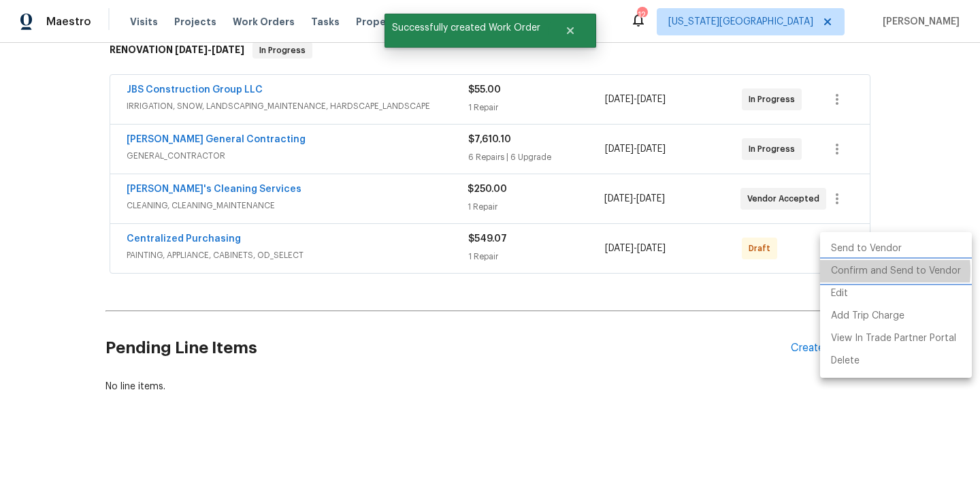
click at [847, 271] on li "Confirm and Send to Vendor" at bounding box center [896, 271] width 152 height 22
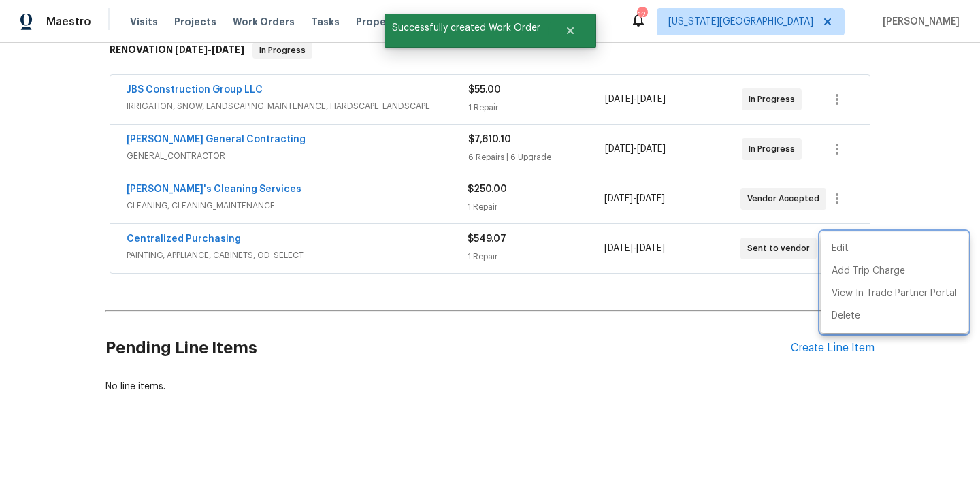
click at [231, 246] on div at bounding box center [490, 243] width 980 height 486
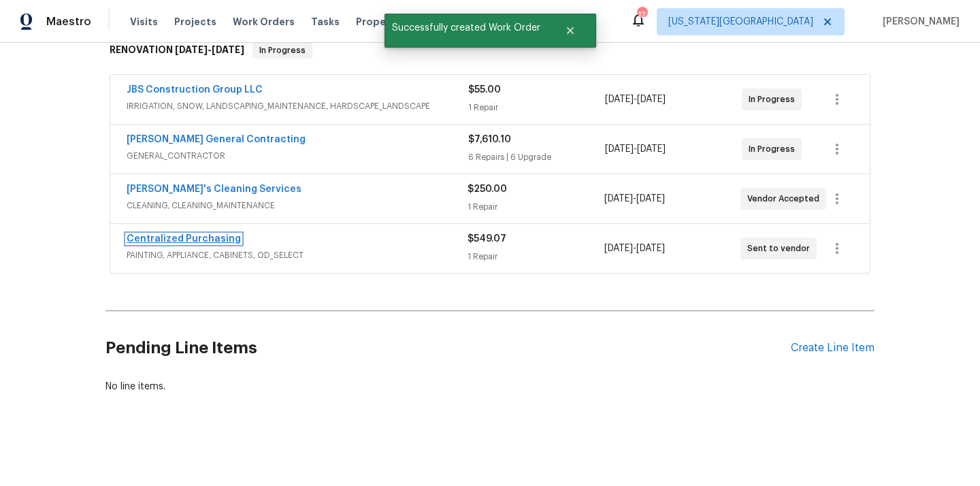
click at [210, 240] on link "Centralized Purchasing" at bounding box center [184, 239] width 114 height 10
